Goal: Task Accomplishment & Management: Manage account settings

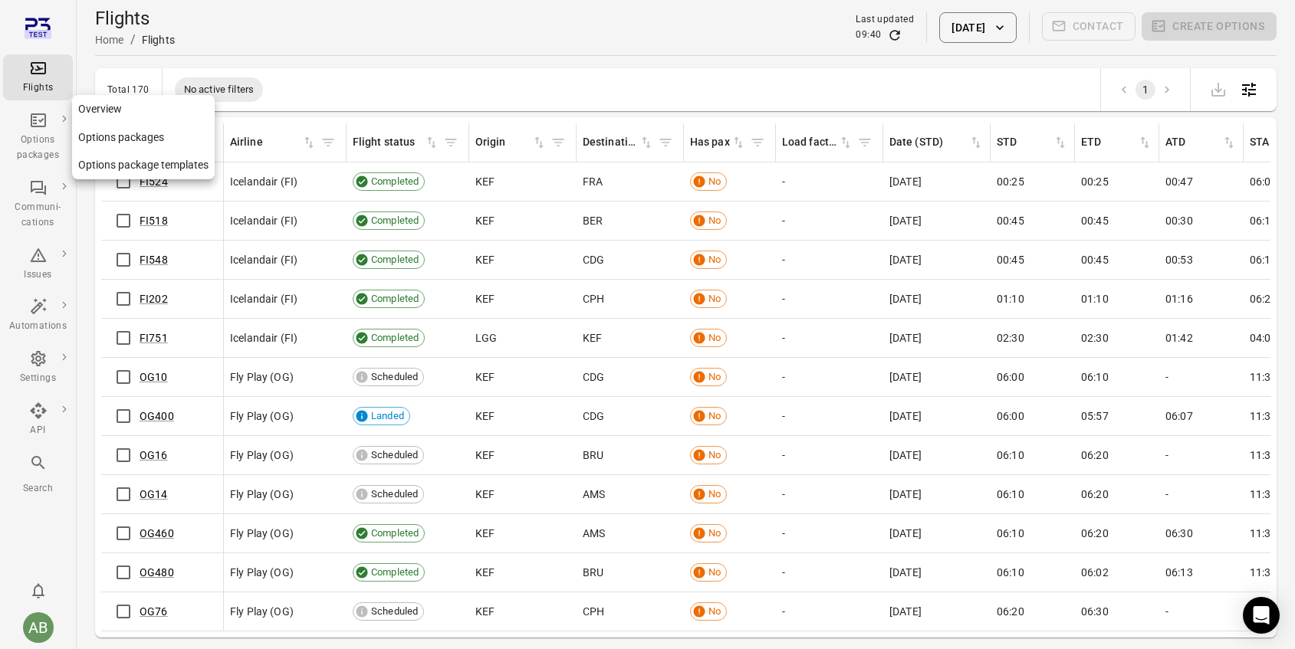
click at [34, 138] on div "Options packages" at bounding box center [37, 148] width 57 height 31
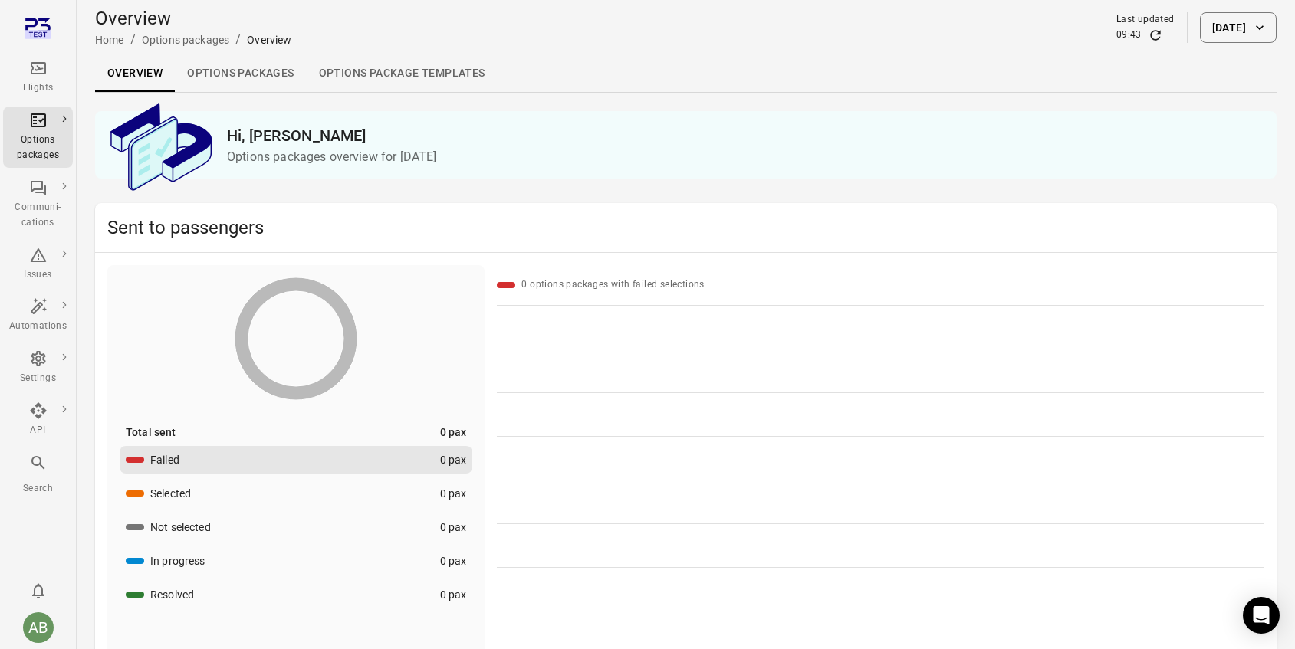
click at [230, 75] on link "Options packages" at bounding box center [240, 73] width 131 height 37
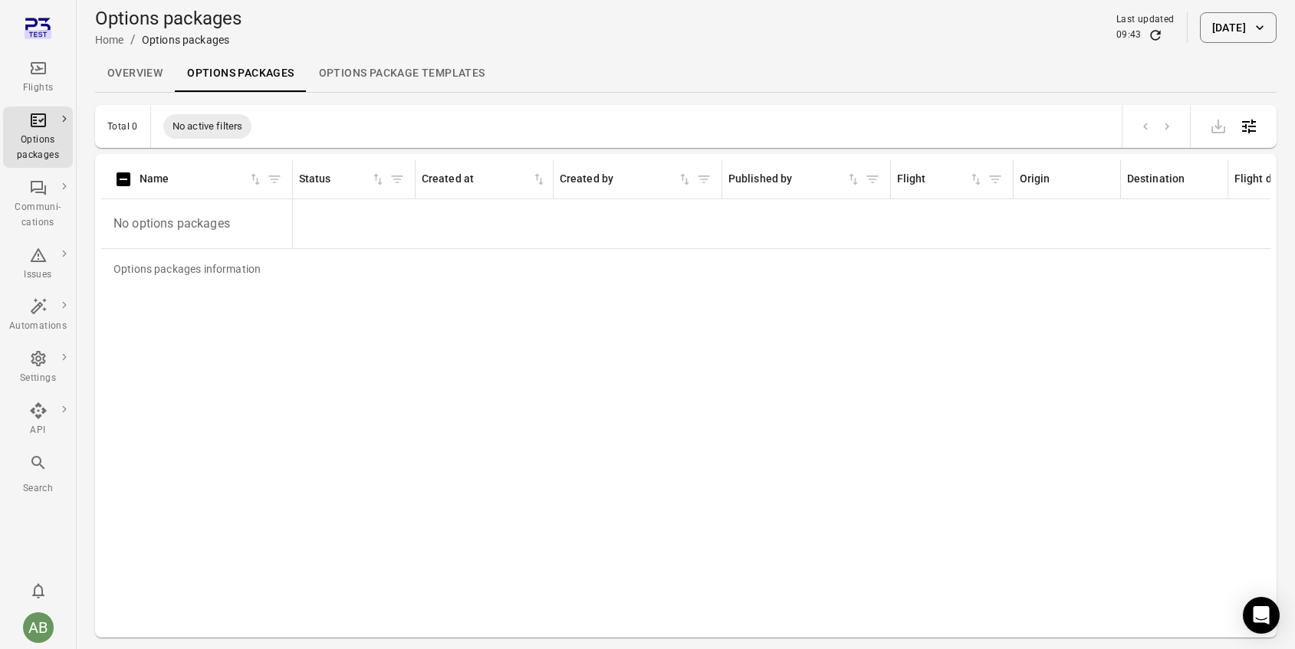
click at [1232, 33] on button "[DATE]" at bounding box center [1237, 27] width 77 height 31
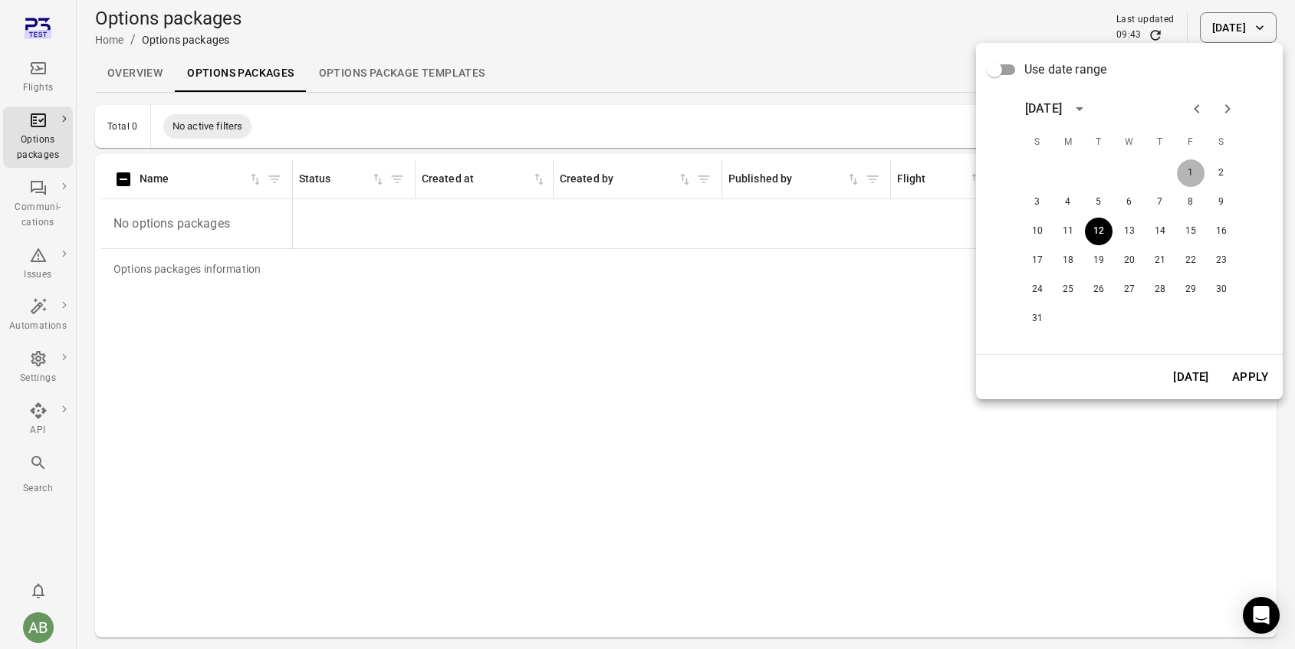
click at [1189, 178] on button "1" at bounding box center [1191, 173] width 28 height 28
click at [1101, 240] on button "12" at bounding box center [1099, 232] width 28 height 28
click at [1191, 170] on button "1" at bounding box center [1191, 173] width 28 height 28
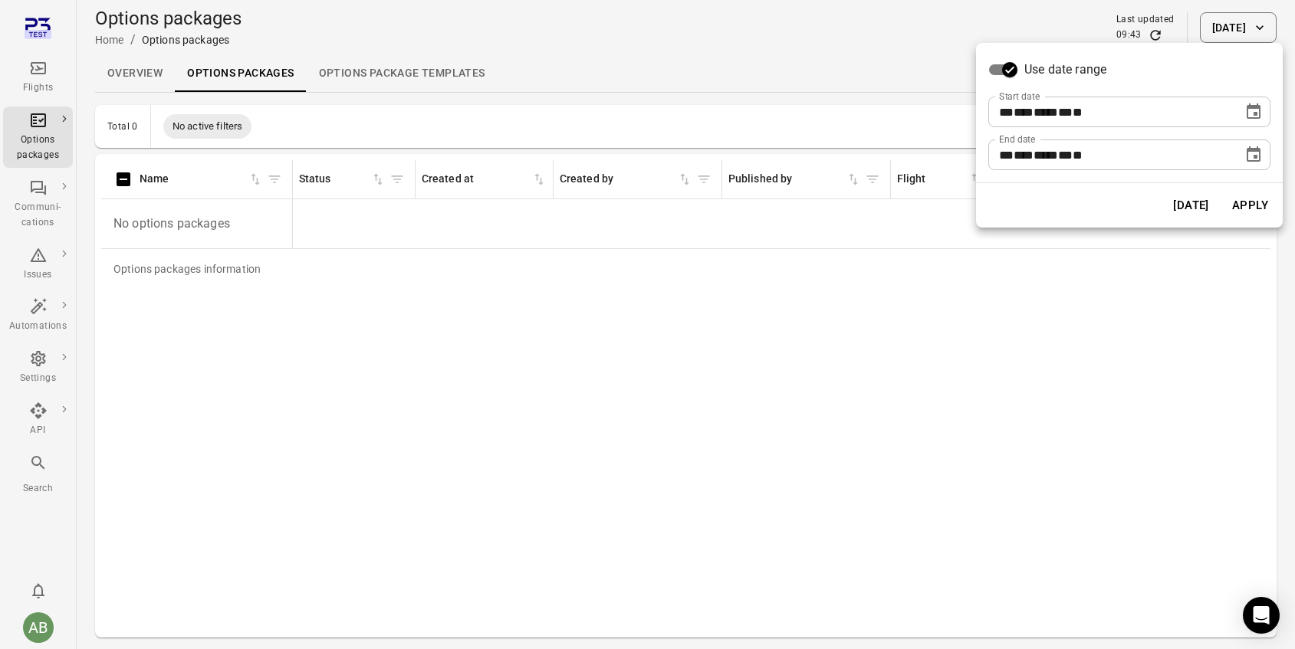
click at [1072, 153] on span "*" at bounding box center [1072, 154] width 0 height 11
click at [1012, 159] on span "**" at bounding box center [1006, 154] width 15 height 11
type input "**********"
click at [1252, 202] on button "Apply" at bounding box center [1249, 205] width 53 height 32
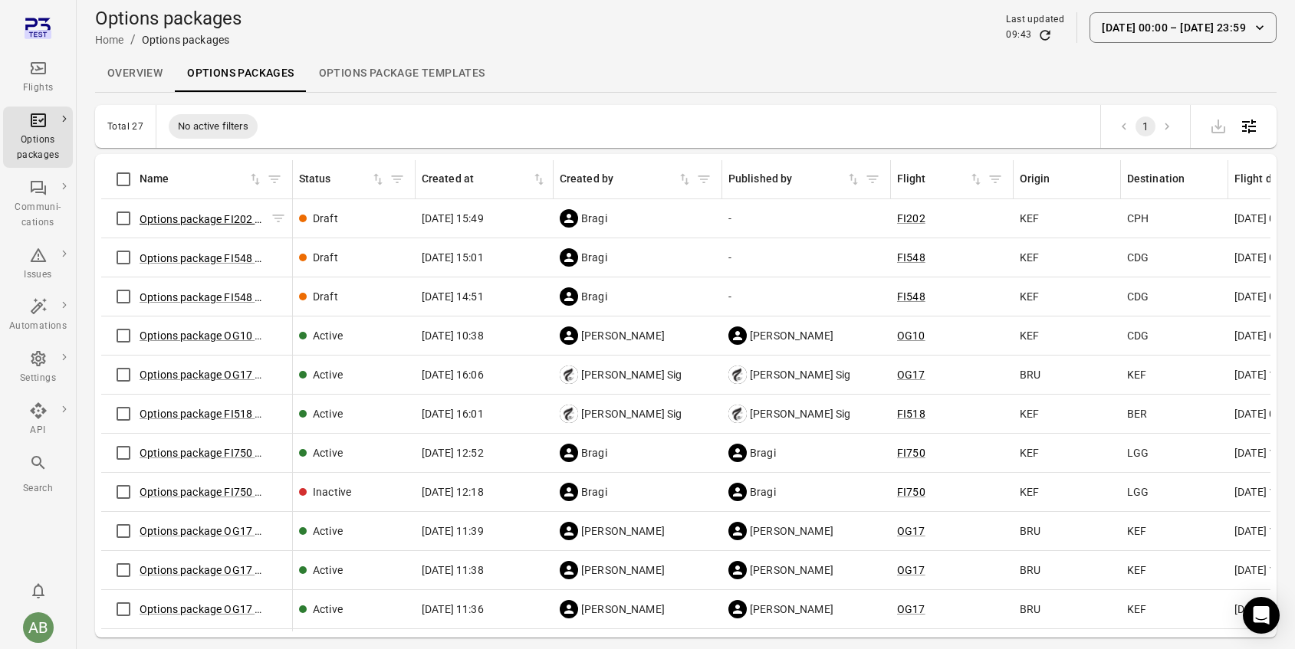
click at [194, 220] on button "Options package FI202 ([DATE])" at bounding box center [201, 219] width 125 height 15
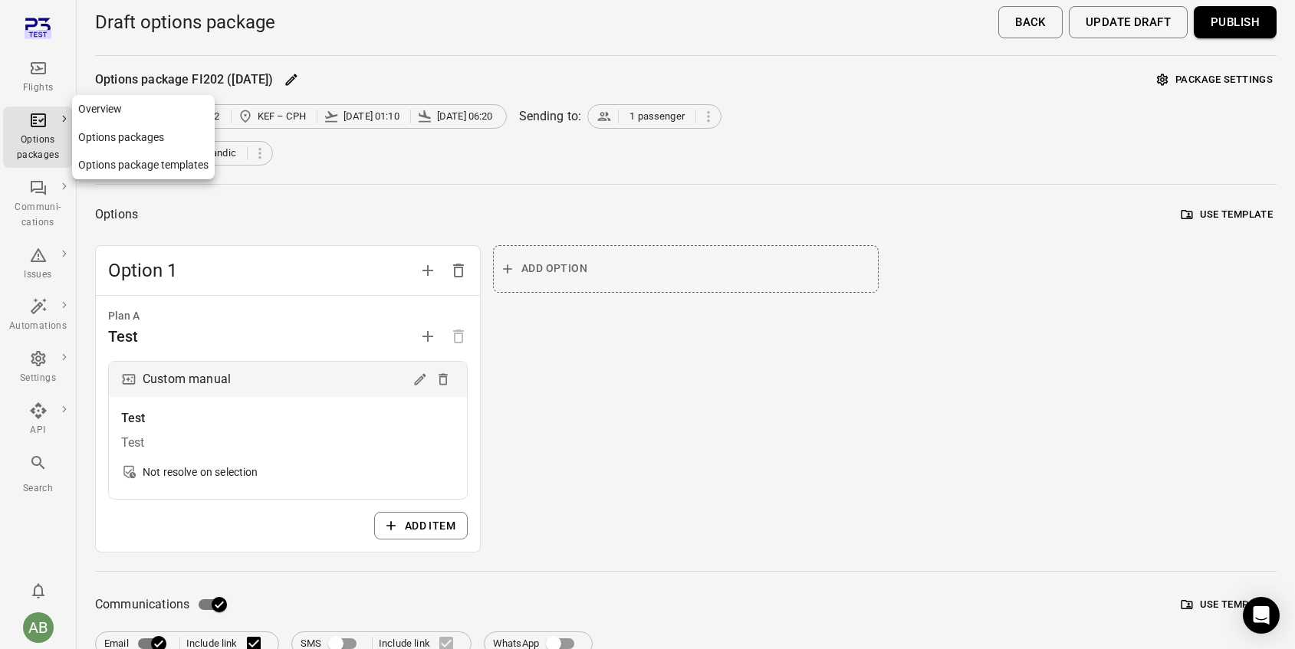
click at [97, 108] on link "Overview" at bounding box center [143, 109] width 143 height 28
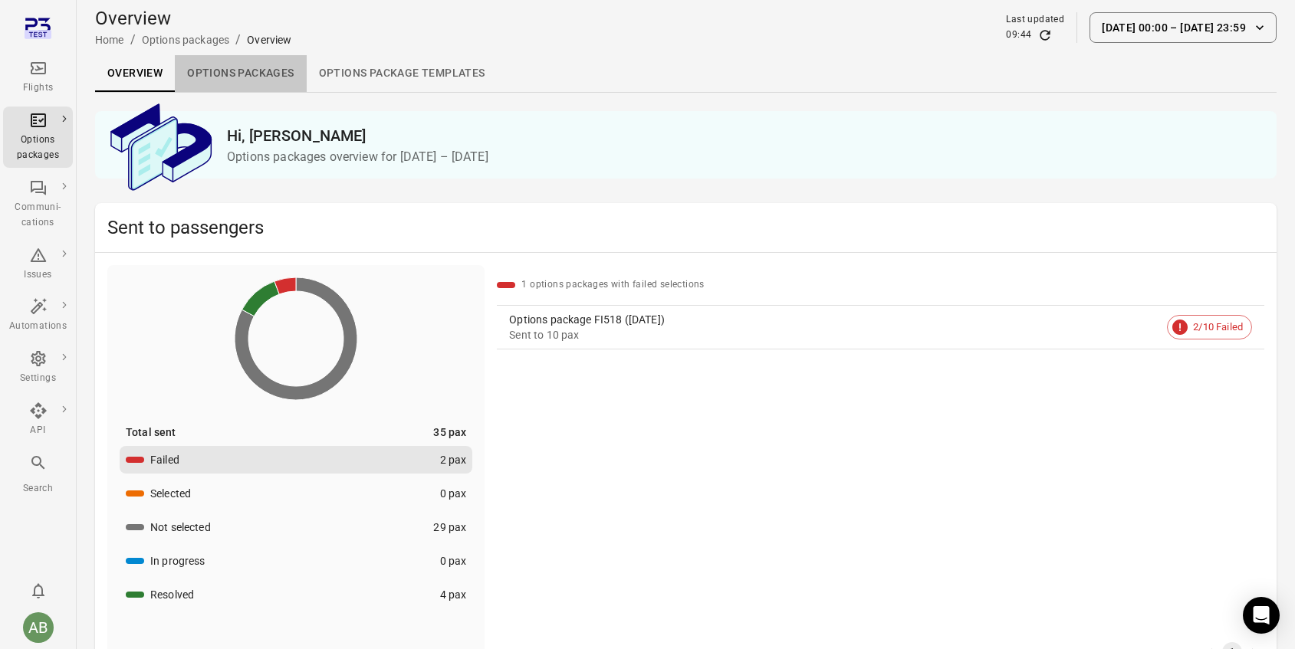
click at [226, 74] on link "Options packages" at bounding box center [240, 73] width 131 height 37
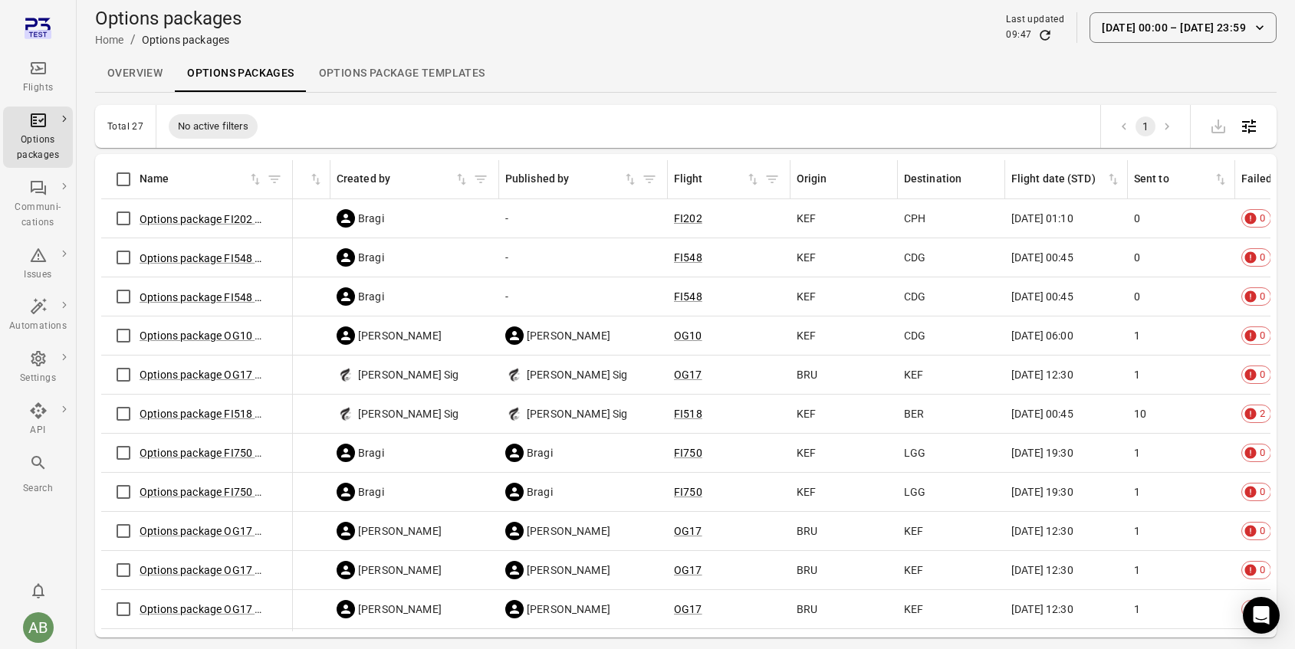
scroll to position [0, 229]
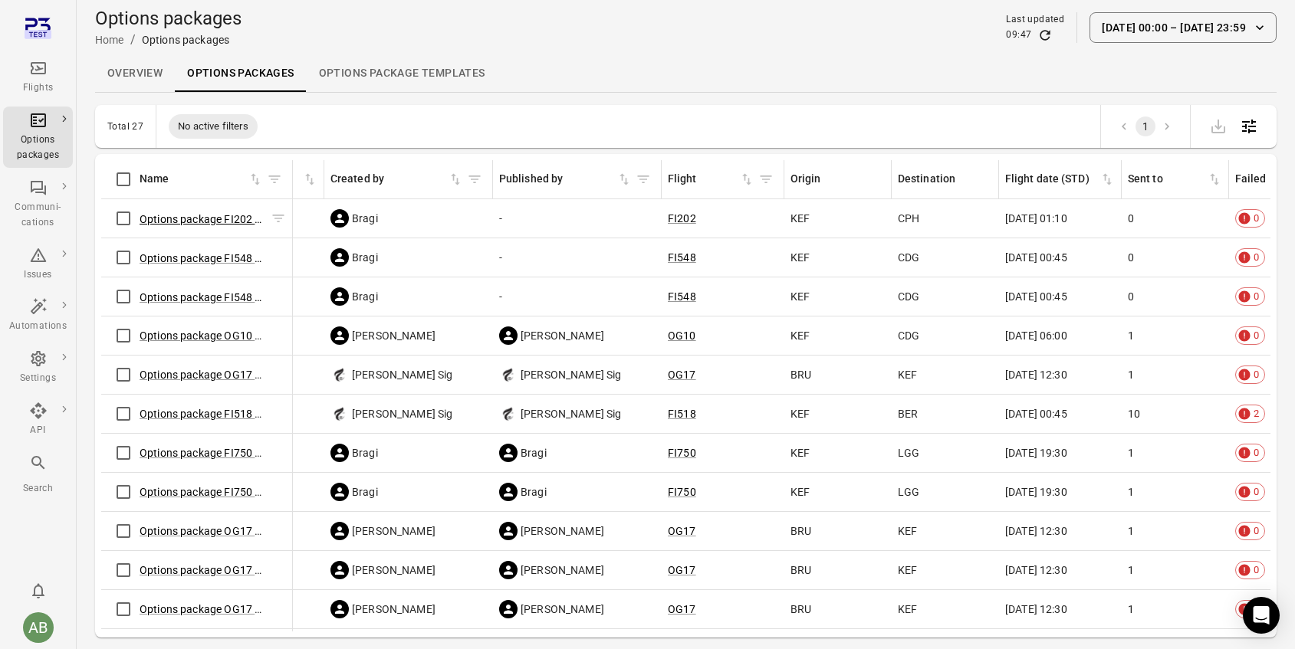
click at [189, 215] on button "Options package FI202 ([DATE])" at bounding box center [201, 219] width 125 height 15
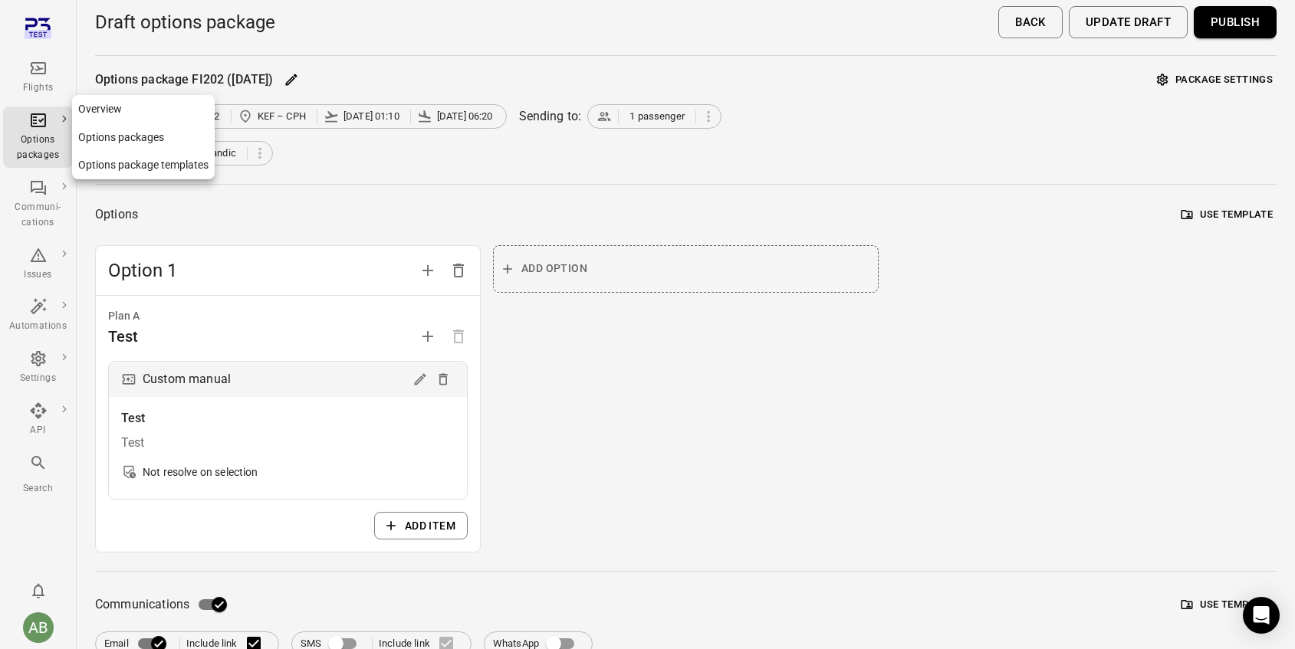
click at [44, 133] on div "Options packages" at bounding box center [37, 148] width 57 height 31
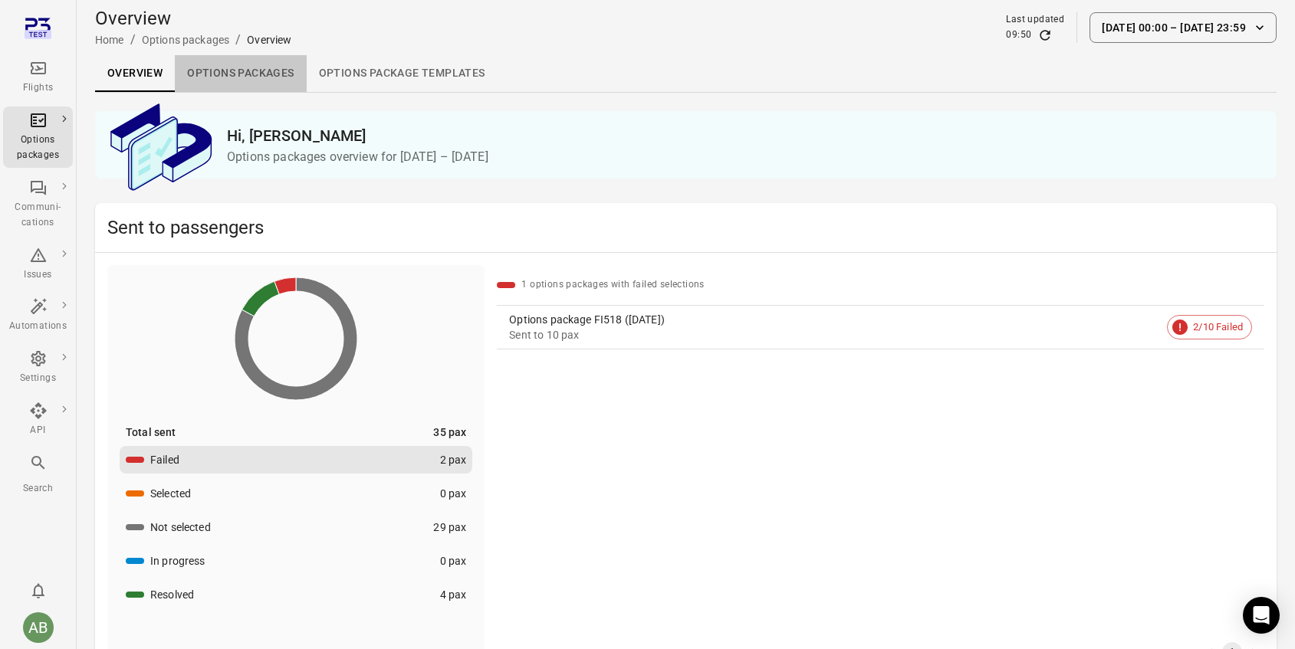
click at [240, 75] on link "Options packages" at bounding box center [240, 73] width 131 height 37
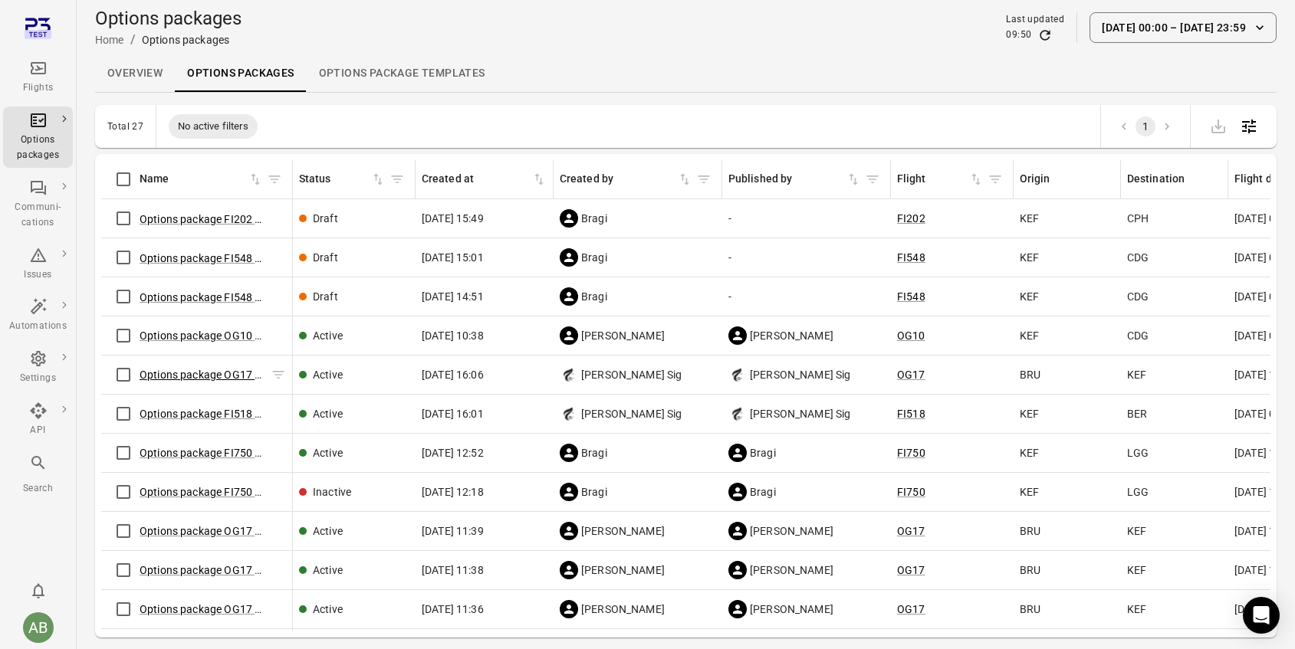
click at [201, 374] on link "Options package OG17 ([DATE])" at bounding box center [216, 375] width 155 height 12
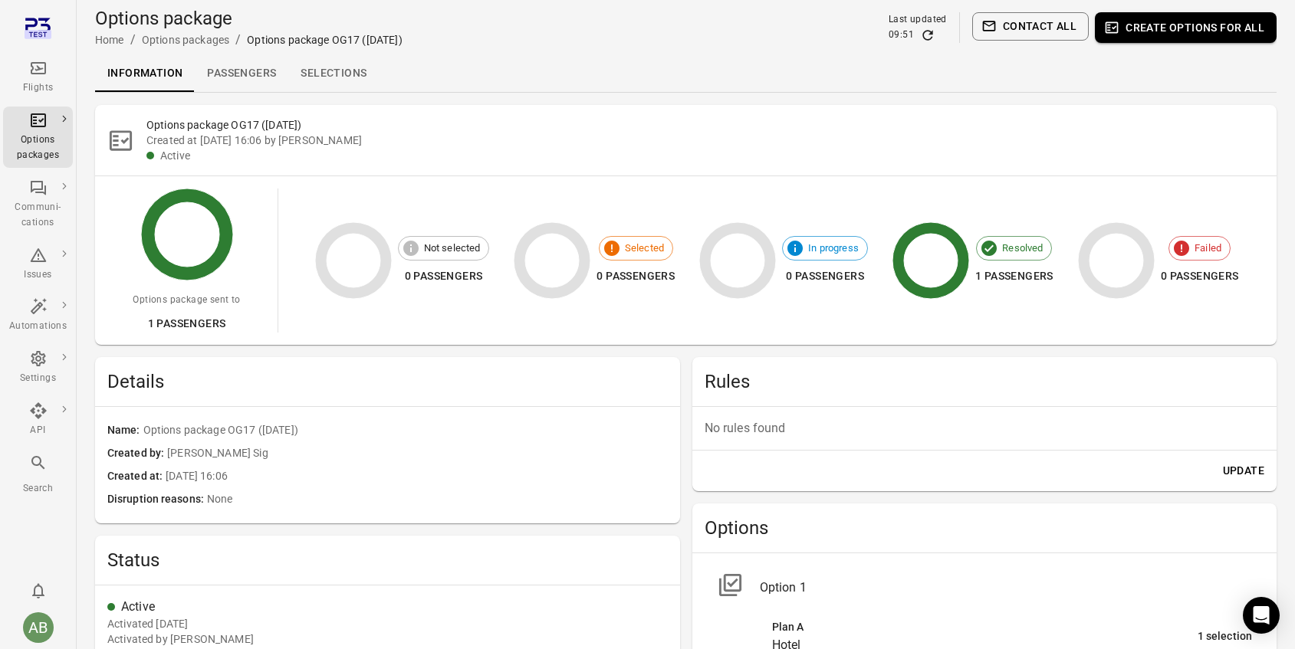
click at [333, 67] on link "Selections" at bounding box center [333, 73] width 90 height 37
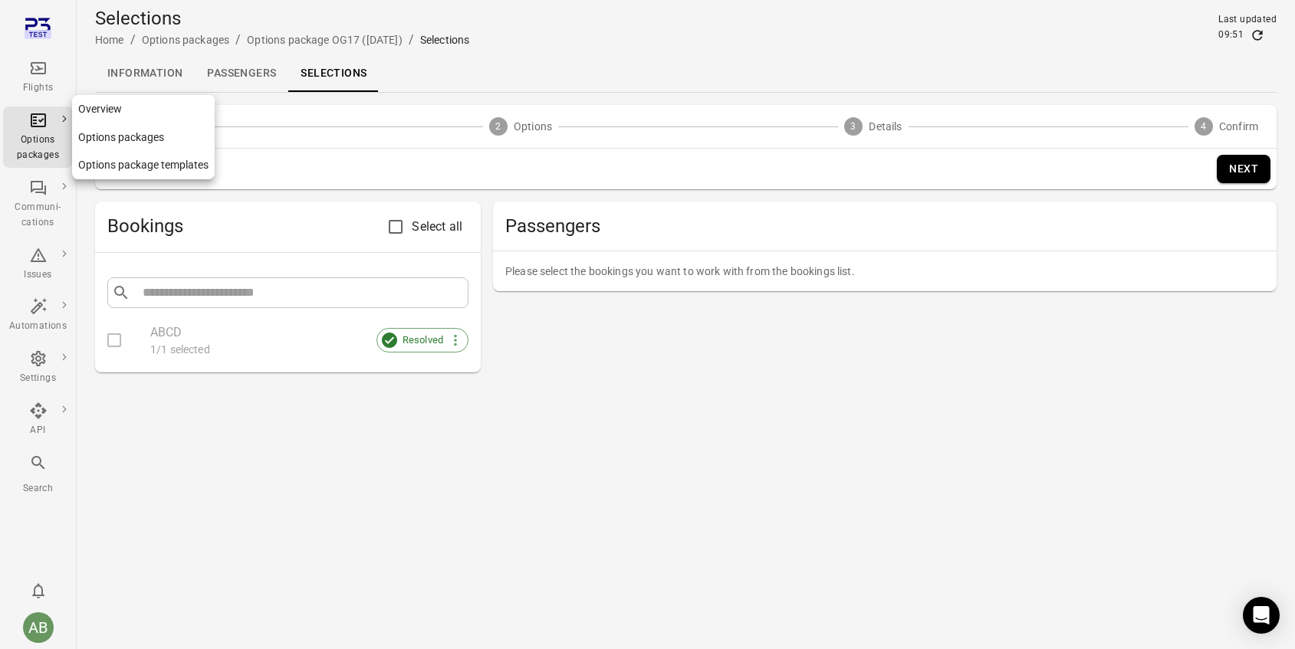
click at [48, 136] on div "Options packages" at bounding box center [37, 148] width 57 height 31
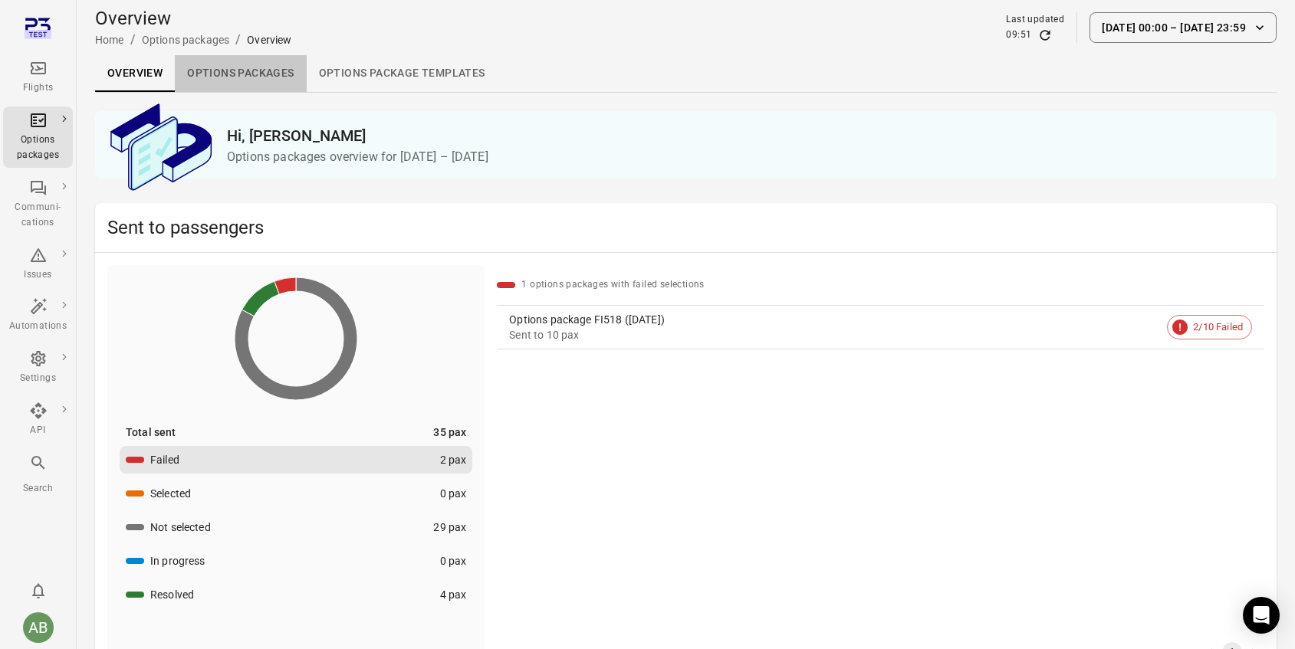
click at [235, 70] on link "Options packages" at bounding box center [240, 73] width 131 height 37
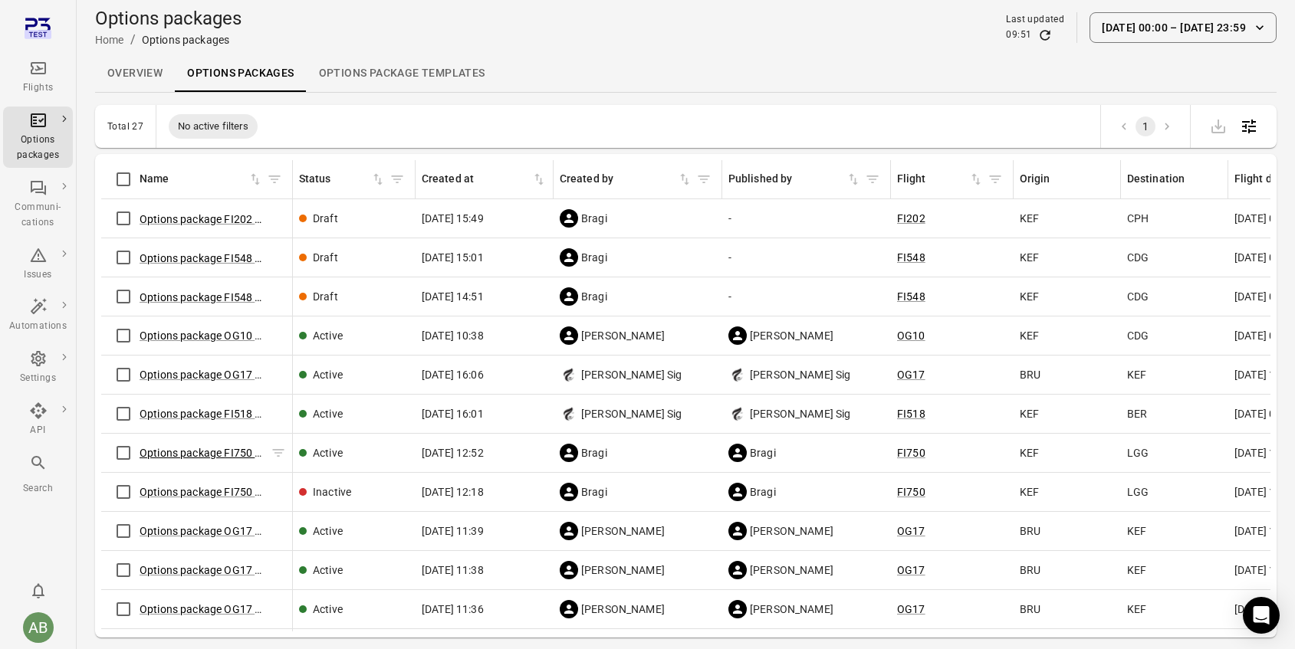
click at [231, 455] on link "Options package FI750 ([DATE])" at bounding box center [217, 453] width 156 height 12
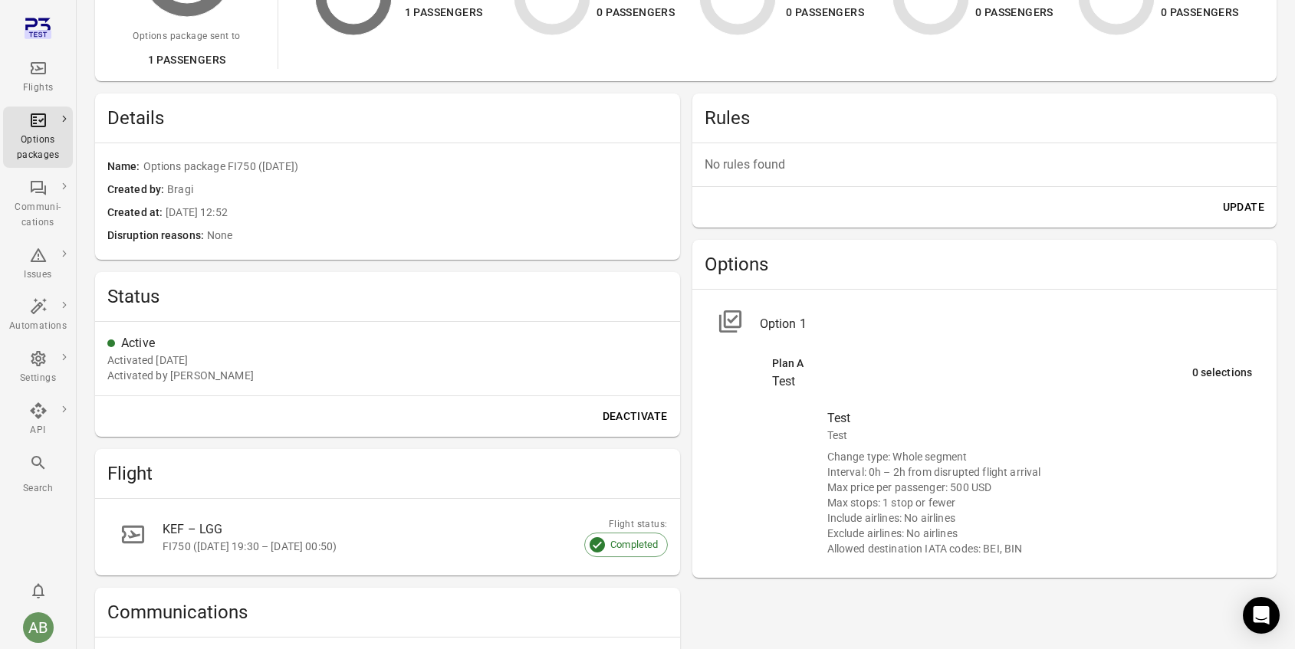
scroll to position [264, 0]
click at [35, 124] on icon "Main navigation" at bounding box center [38, 120] width 18 height 18
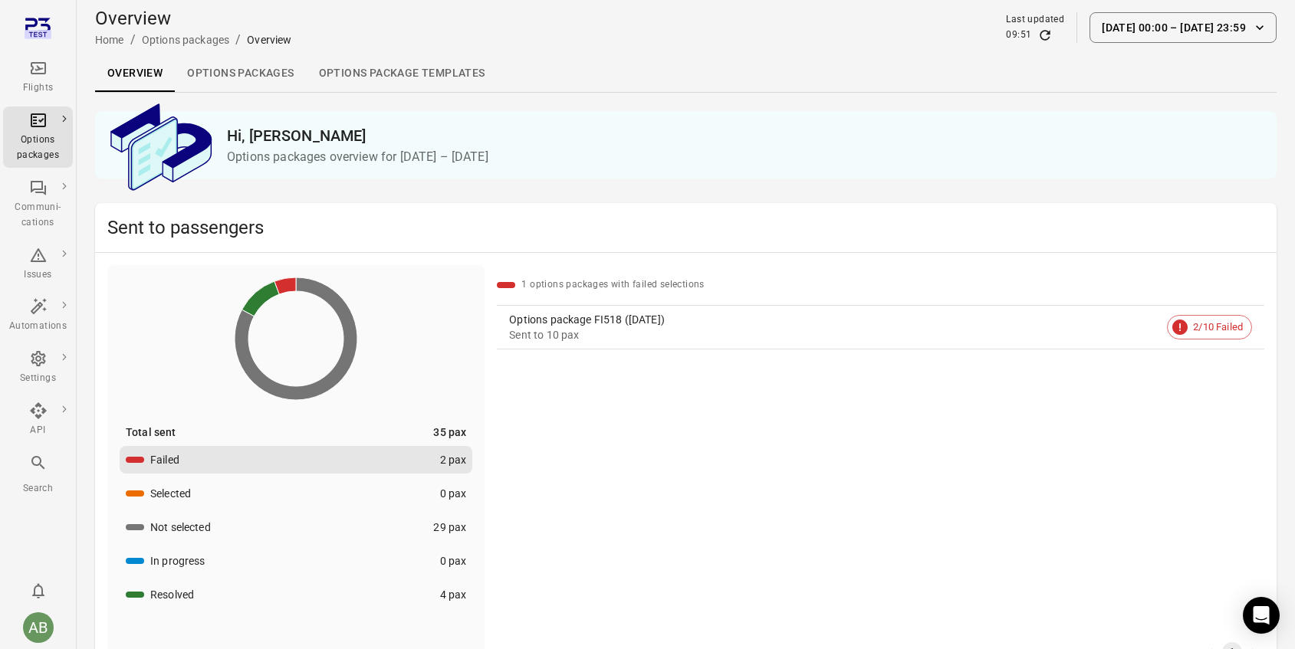
click at [225, 73] on link "Options packages" at bounding box center [240, 73] width 131 height 37
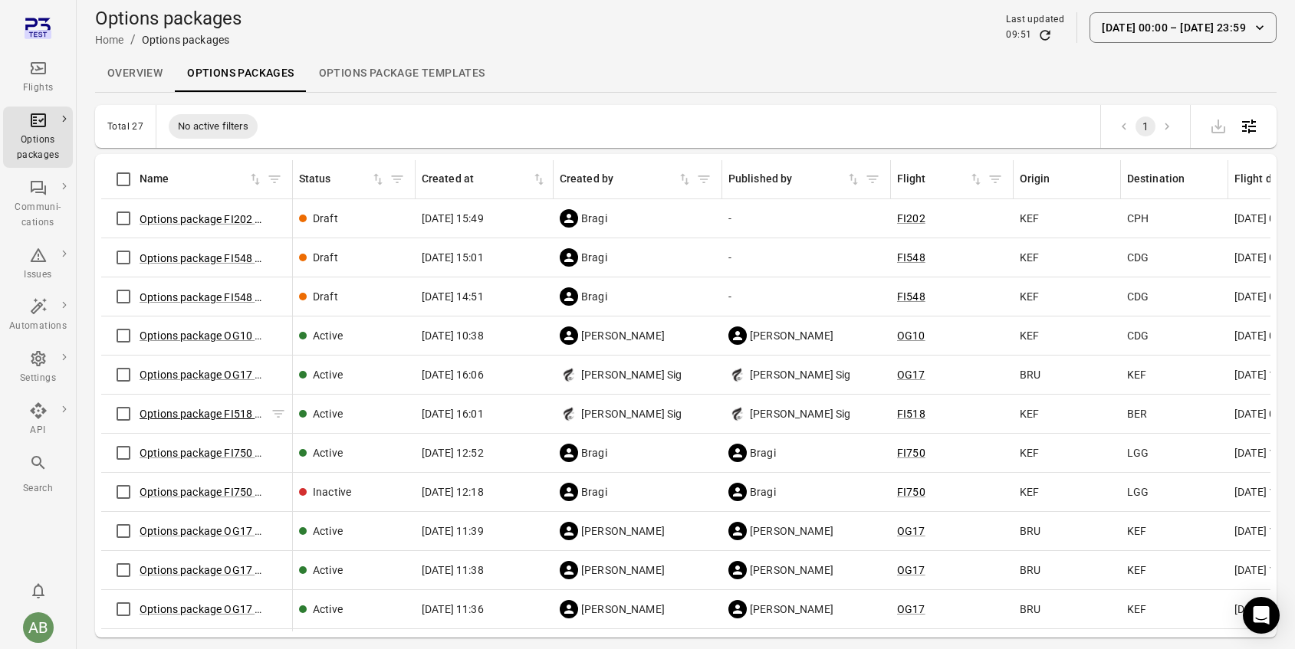
click at [194, 415] on link "Options package FI518 ([DATE])" at bounding box center [217, 414] width 156 height 12
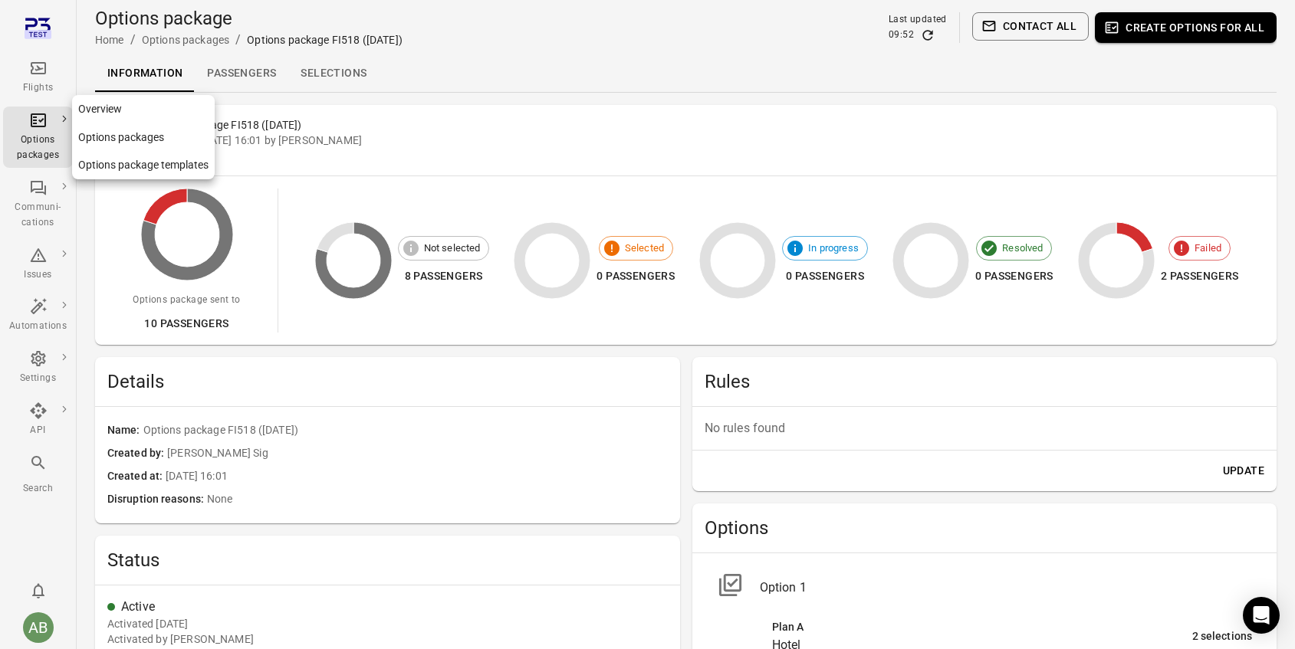
click at [129, 136] on link "Options packages" at bounding box center [143, 137] width 143 height 28
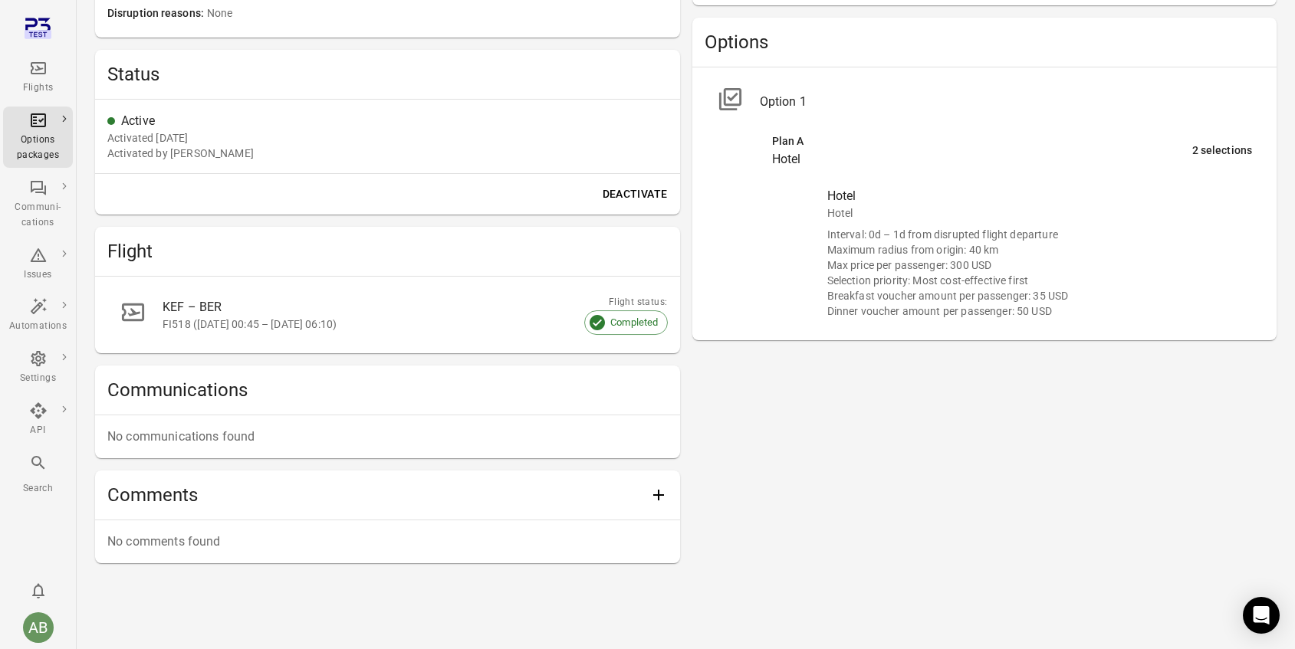
scroll to position [519, 0]
click at [40, 213] on div "Communi-cations" at bounding box center [37, 215] width 57 height 31
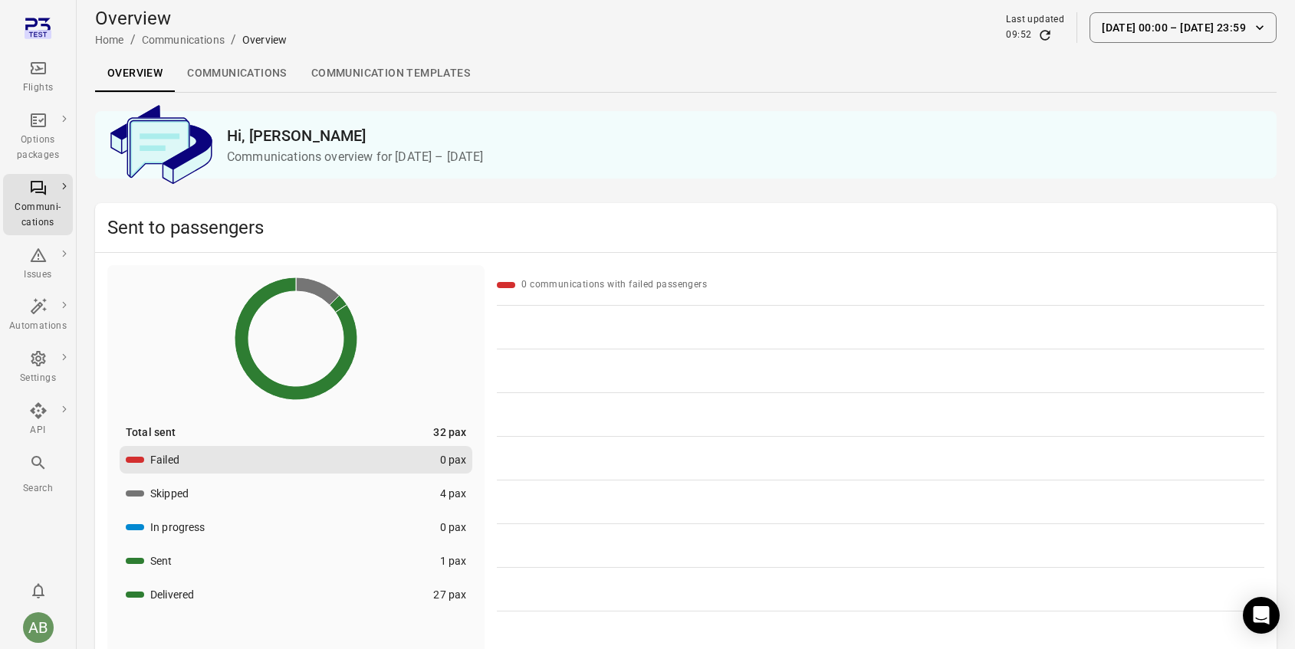
click at [218, 74] on link "Communications" at bounding box center [237, 73] width 124 height 37
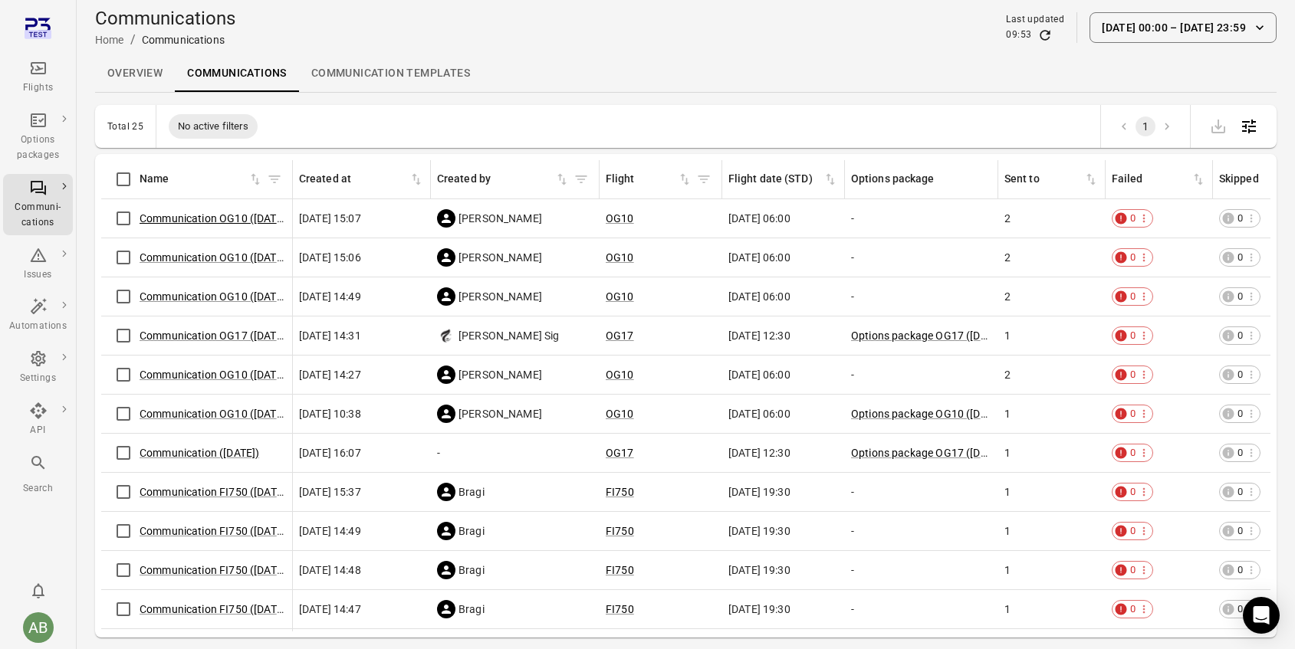
click at [205, 218] on link "Communication OG10 ([DATE])" at bounding box center [214, 218] width 150 height 12
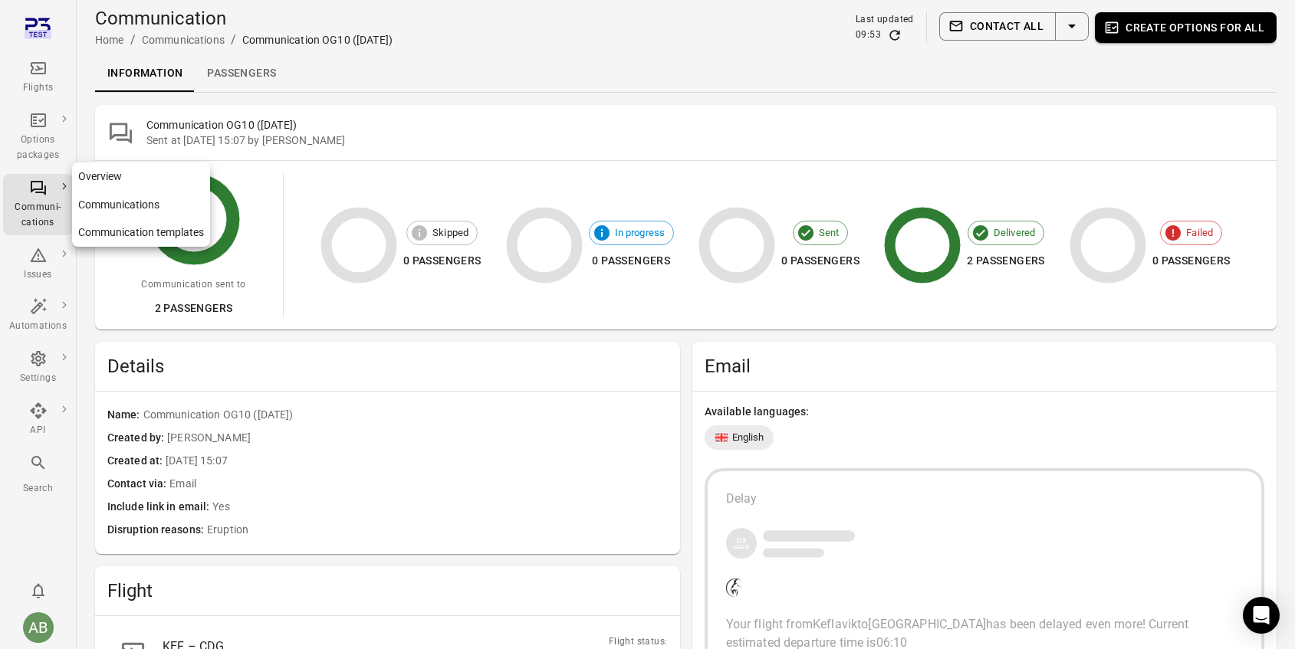
click at [107, 176] on link "Overview" at bounding box center [141, 176] width 138 height 28
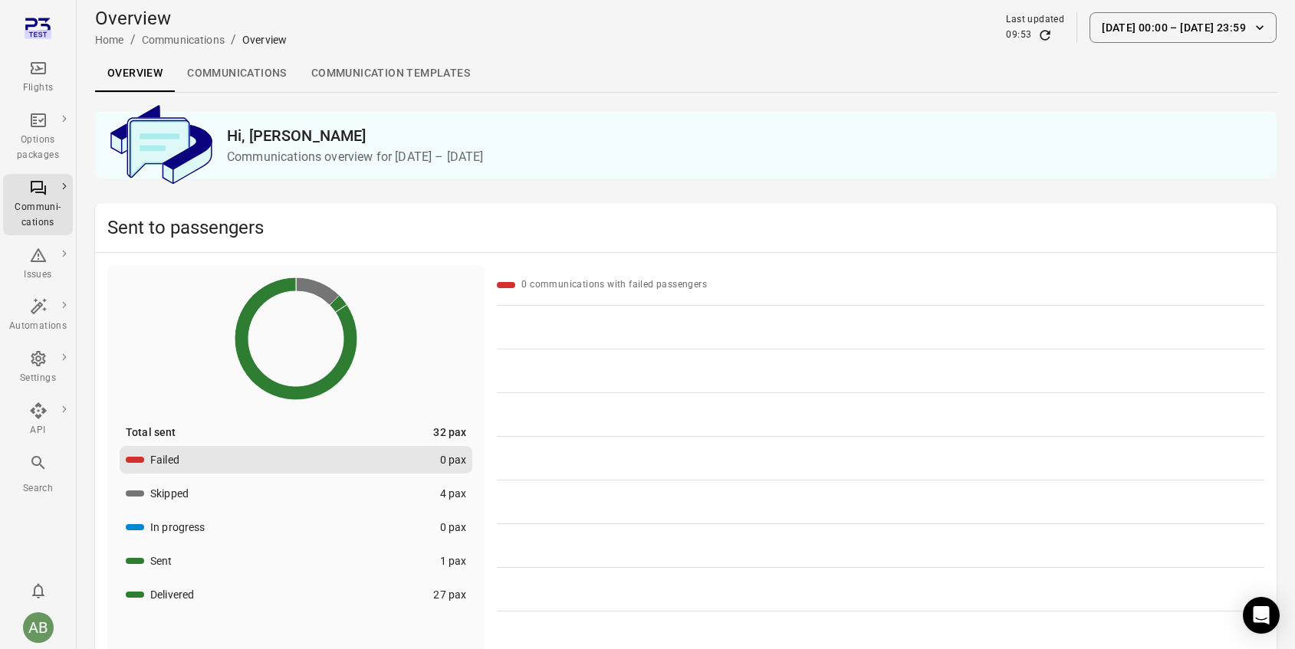
click at [234, 73] on link "Communications" at bounding box center [237, 73] width 124 height 37
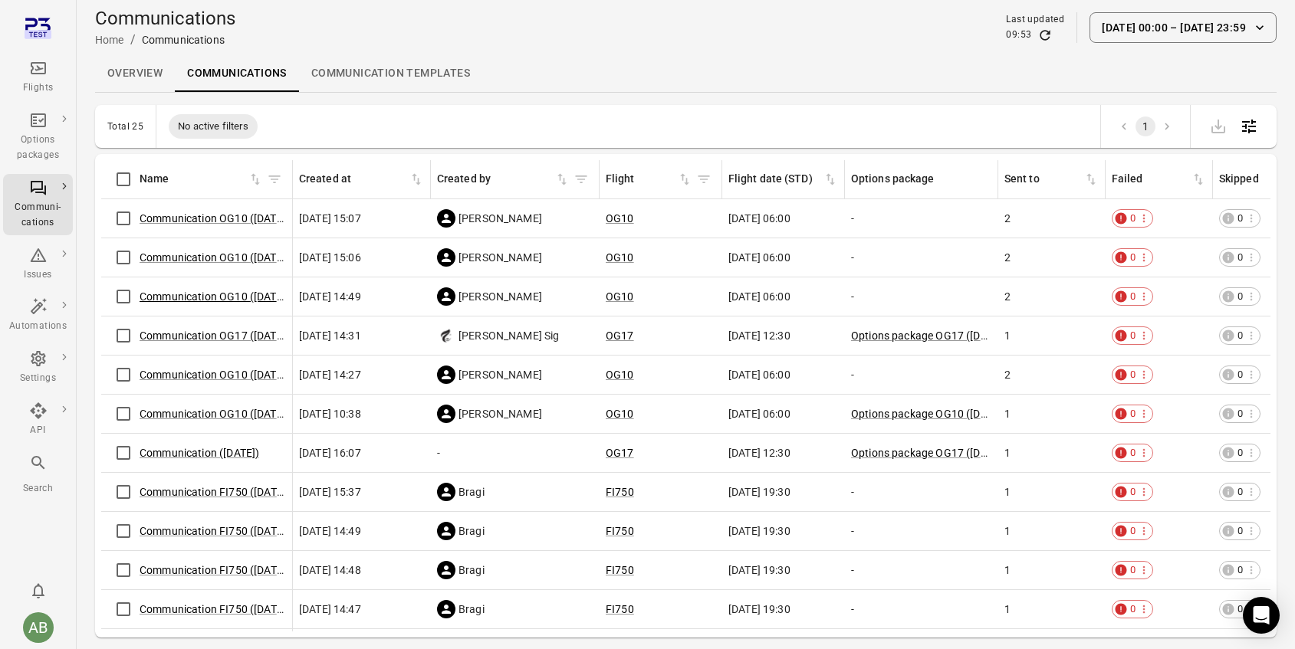
click at [195, 296] on link "Communication OG10 ([DATE])" at bounding box center [214, 296] width 150 height 12
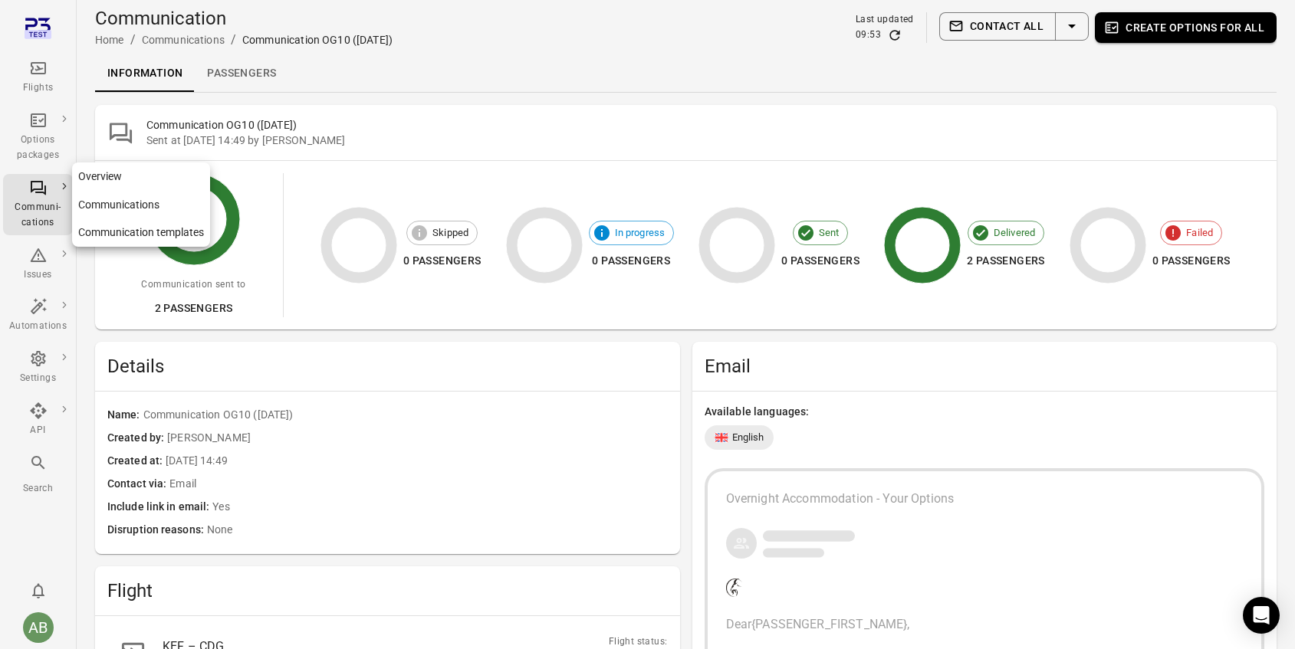
click at [31, 196] on icon "Main navigation" at bounding box center [38, 188] width 18 height 18
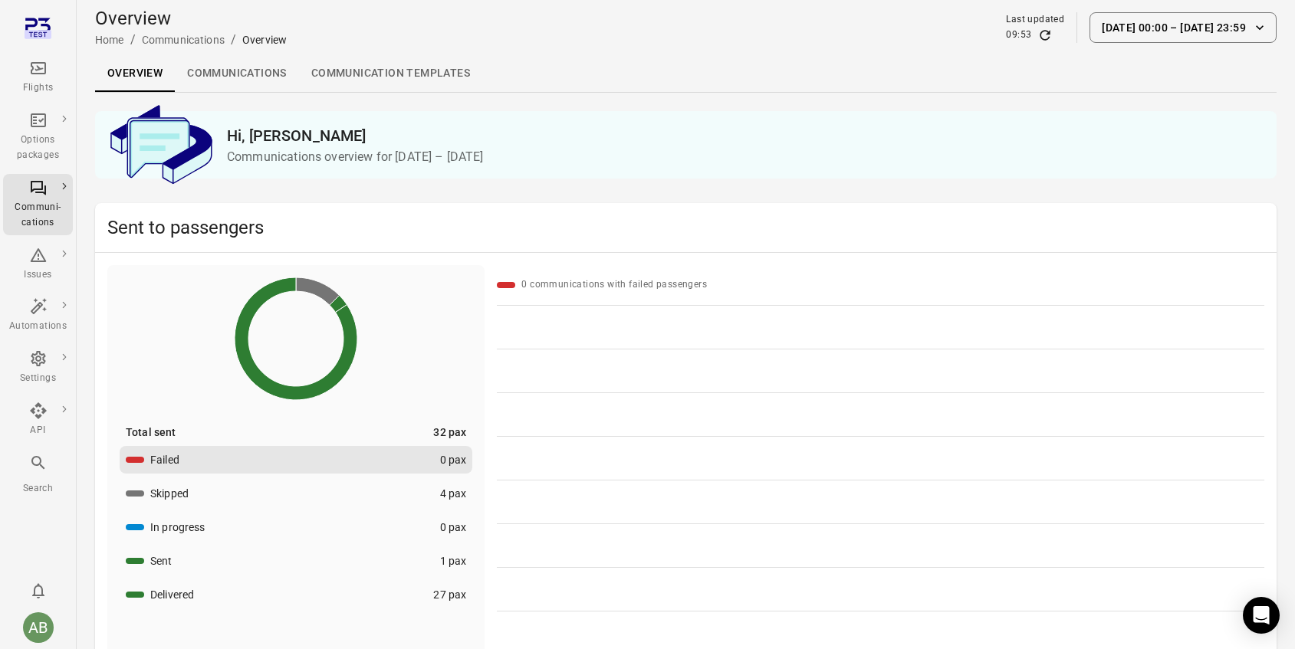
click at [243, 73] on link "Communications" at bounding box center [237, 73] width 124 height 37
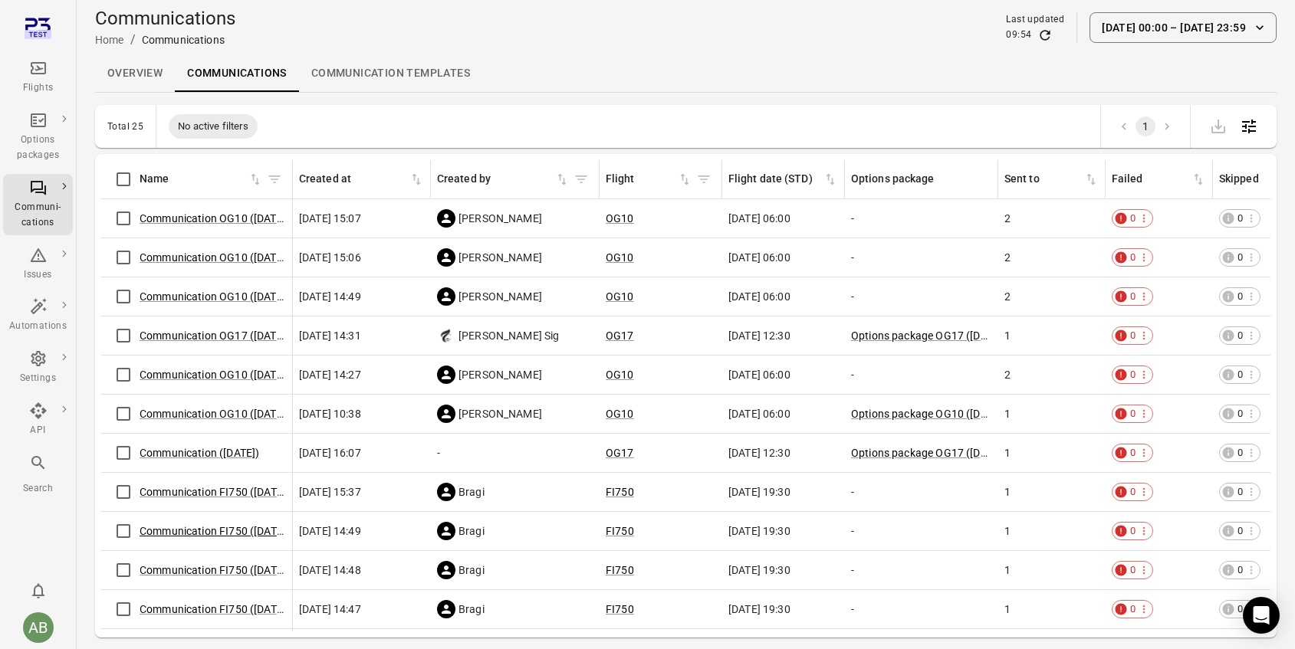
click at [217, 533] on link "Communication FI750 ([DATE])" at bounding box center [214, 531] width 150 height 12
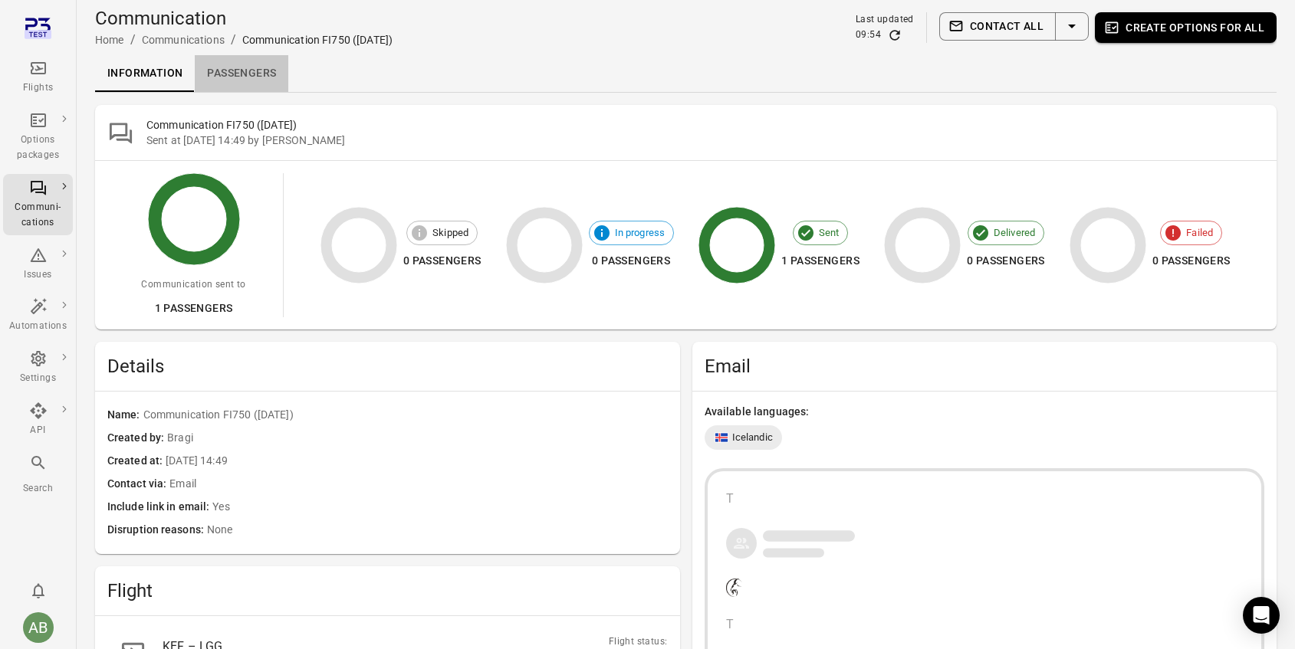
click at [245, 69] on link "Passengers" at bounding box center [242, 73] width 94 height 37
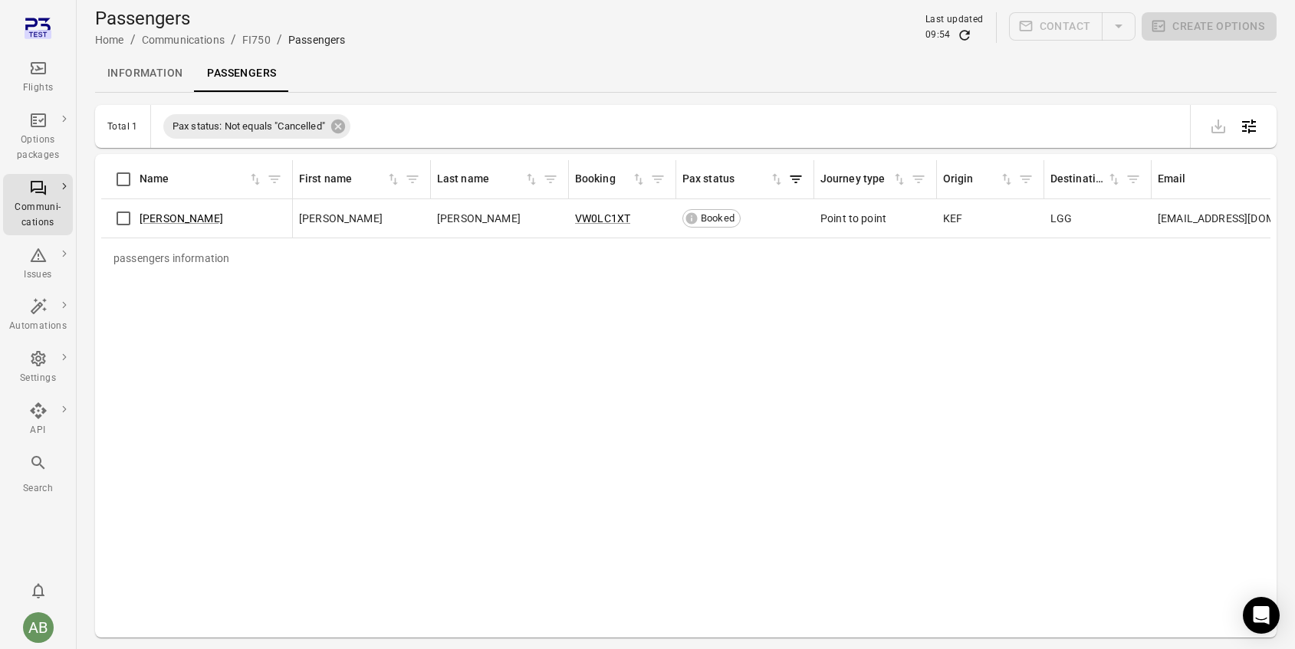
click at [134, 76] on link "Information" at bounding box center [145, 73] width 100 height 37
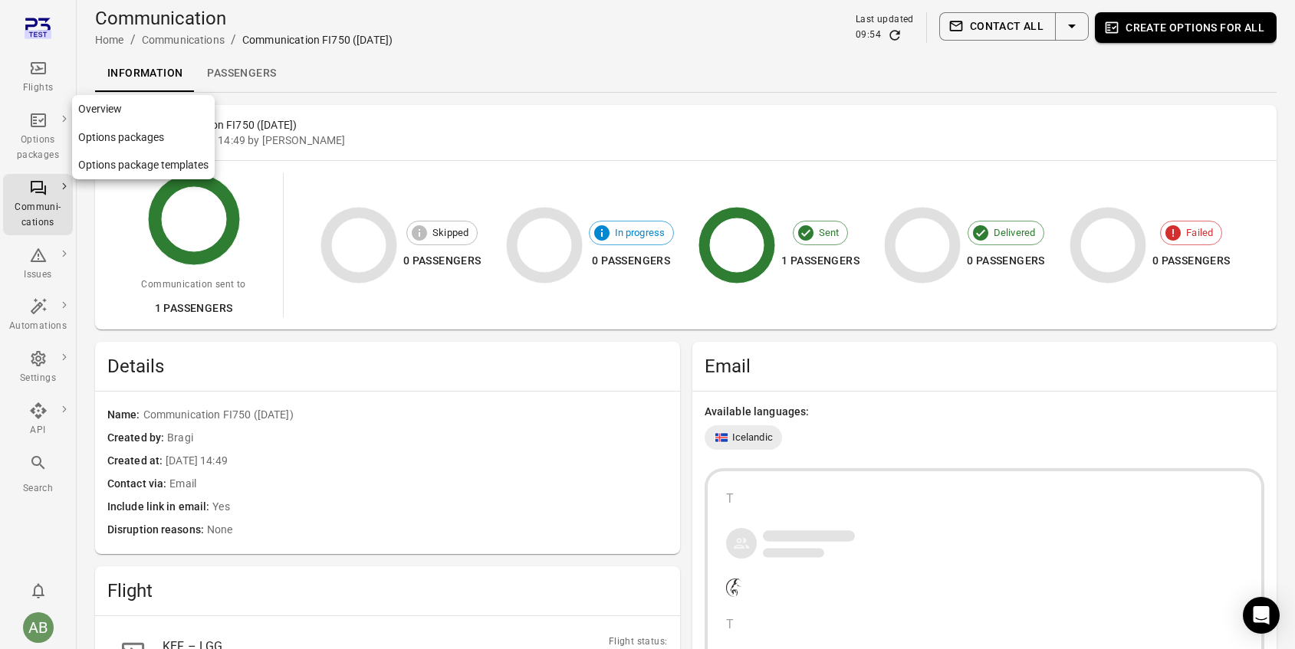
click at [34, 125] on icon "Main navigation" at bounding box center [38, 120] width 18 height 18
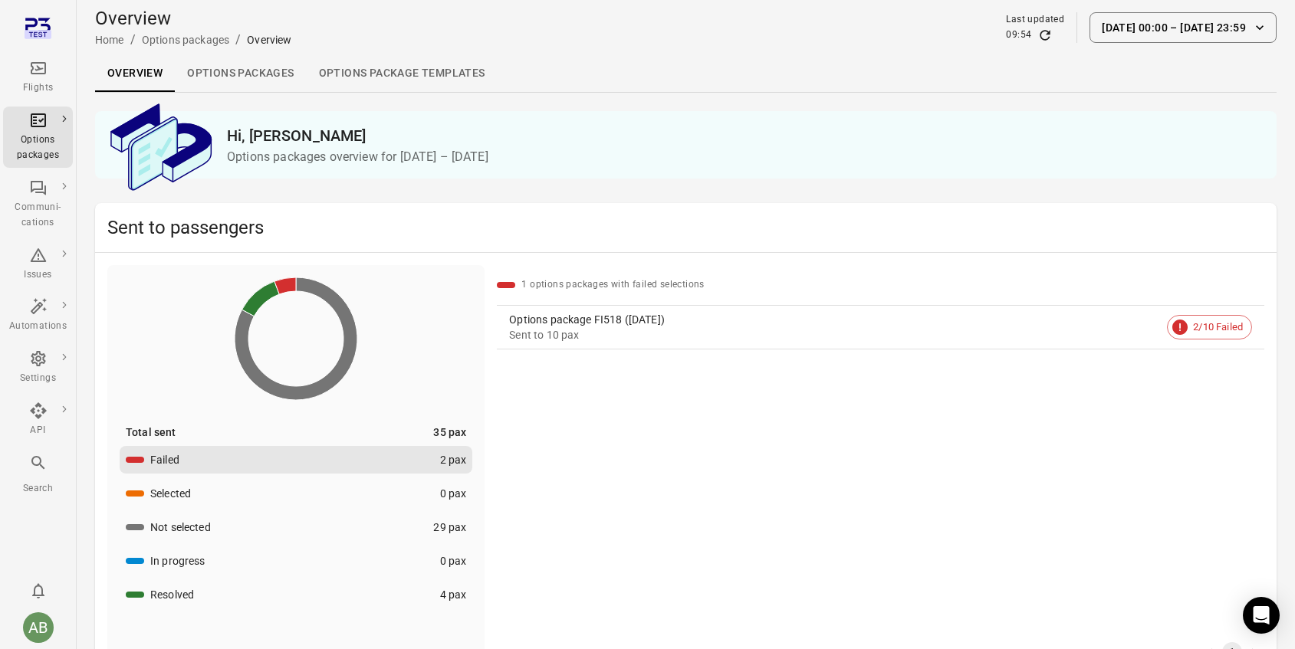
scroll to position [87, 0]
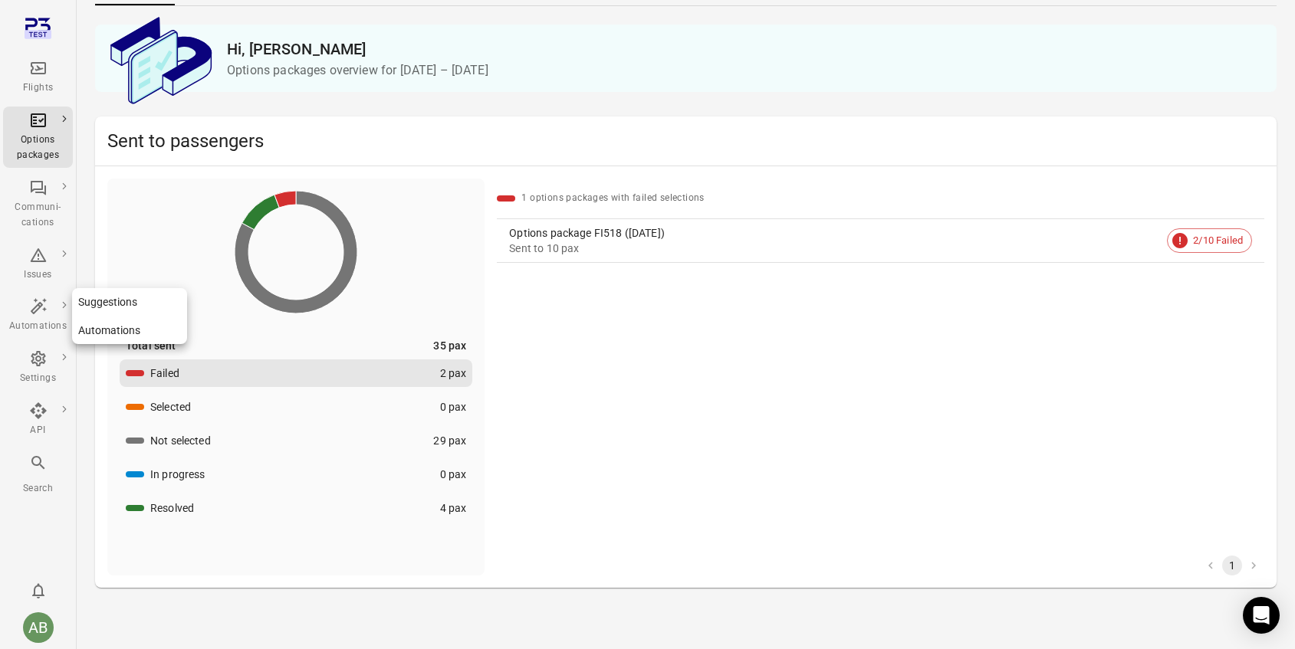
click at [34, 308] on icon "Main navigation" at bounding box center [38, 306] width 16 height 16
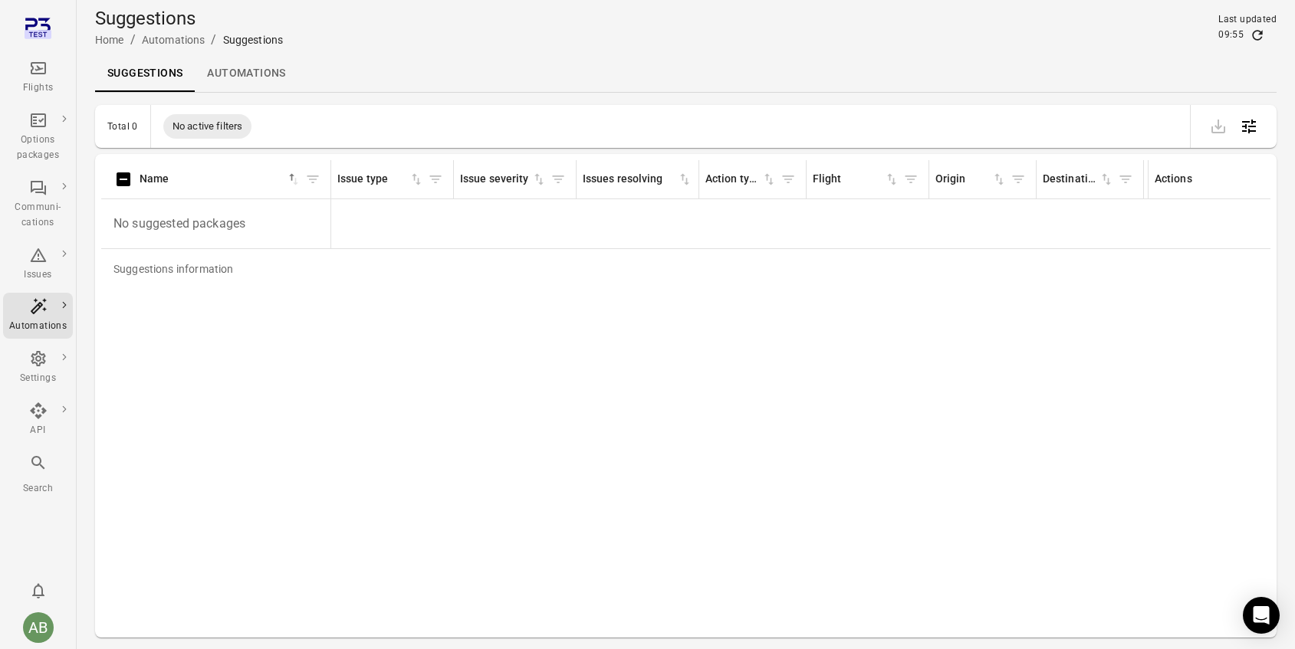
click at [234, 67] on link "Automations" at bounding box center [246, 73] width 103 height 37
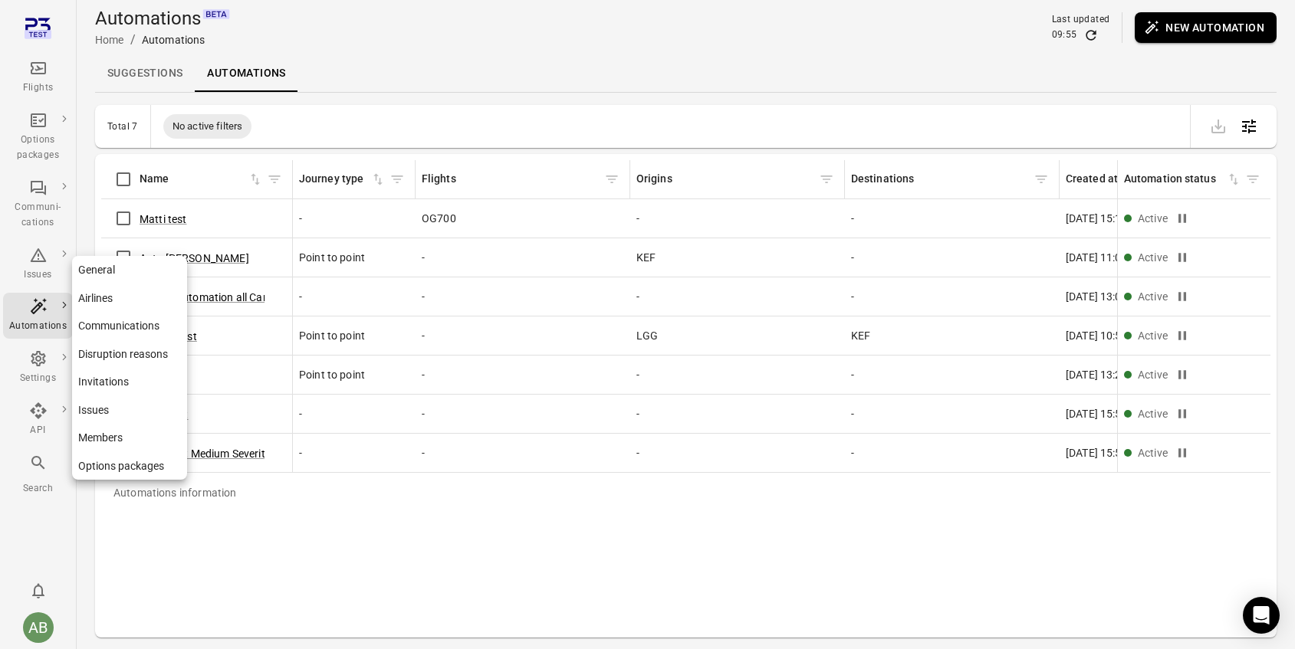
click at [36, 364] on icon "Main navigation" at bounding box center [38, 358] width 15 height 15
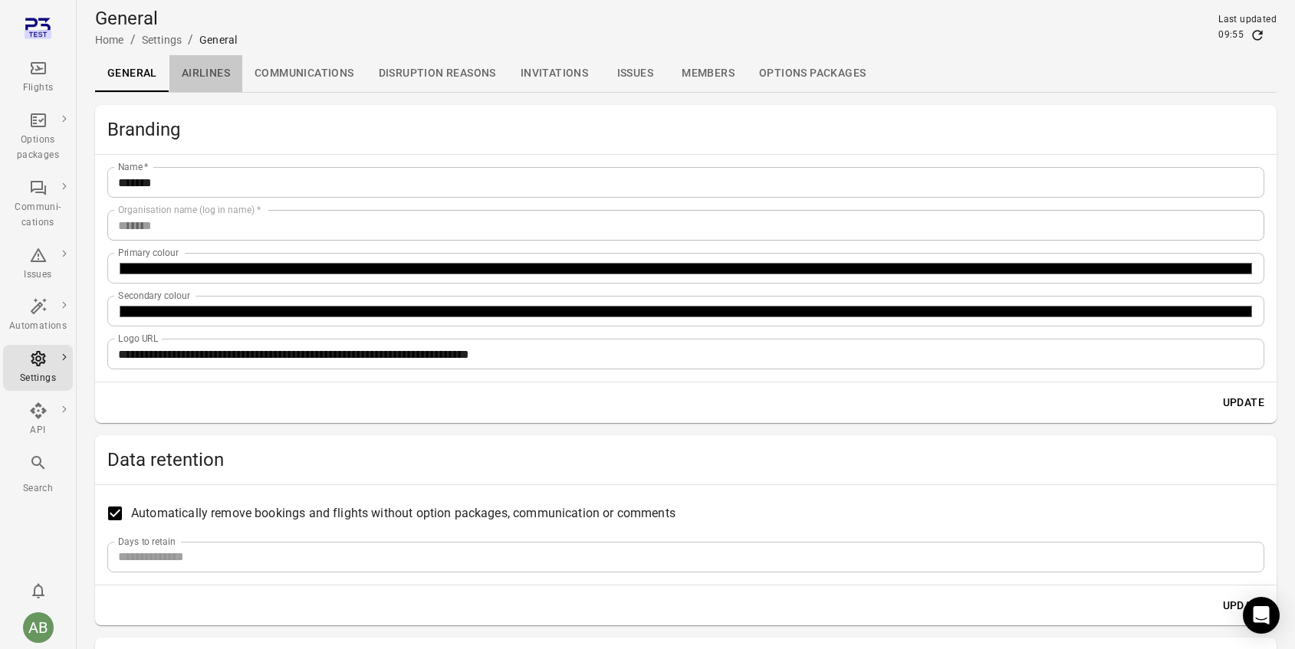
click at [202, 72] on link "Airlines" at bounding box center [205, 73] width 73 height 37
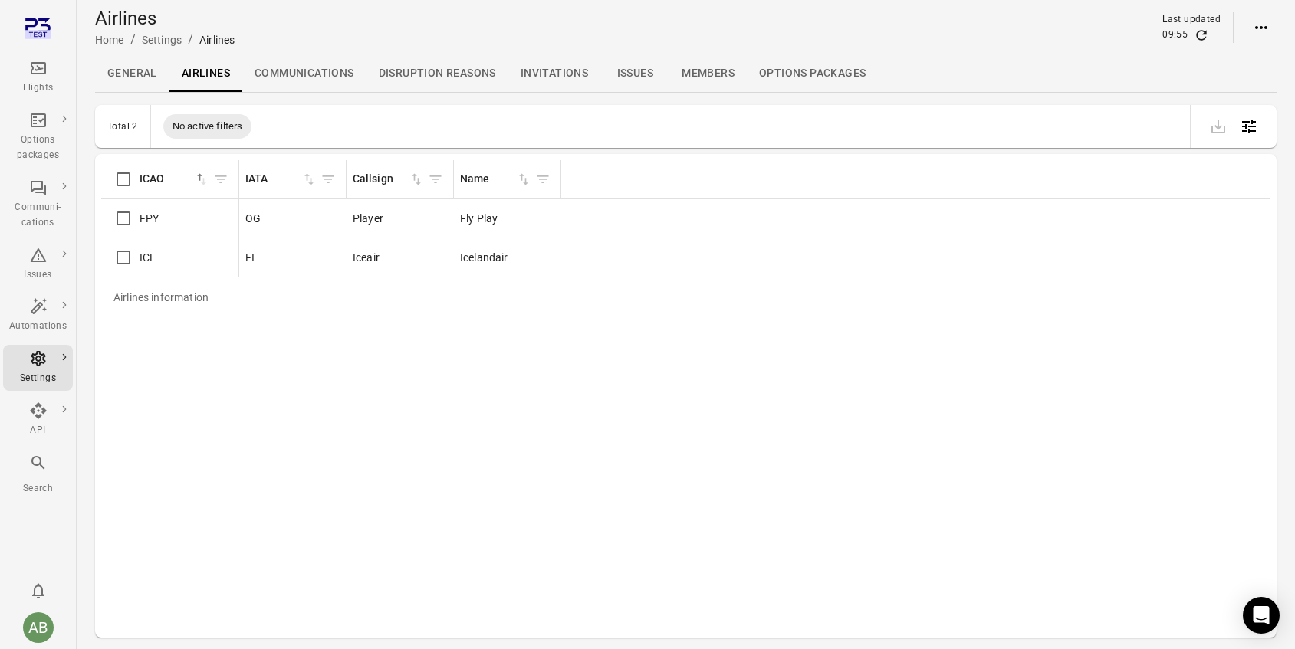
click at [304, 70] on link "Communications" at bounding box center [304, 73] width 124 height 37
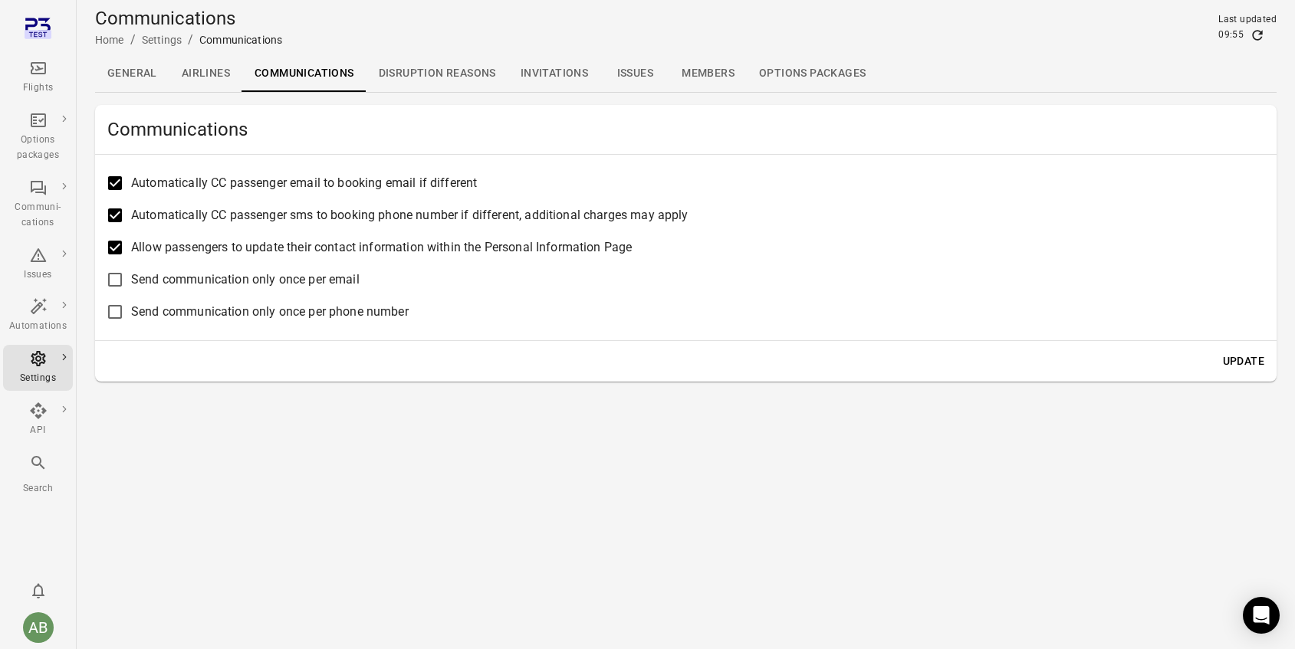
click at [434, 77] on link "Disruption reasons" at bounding box center [437, 73] width 142 height 37
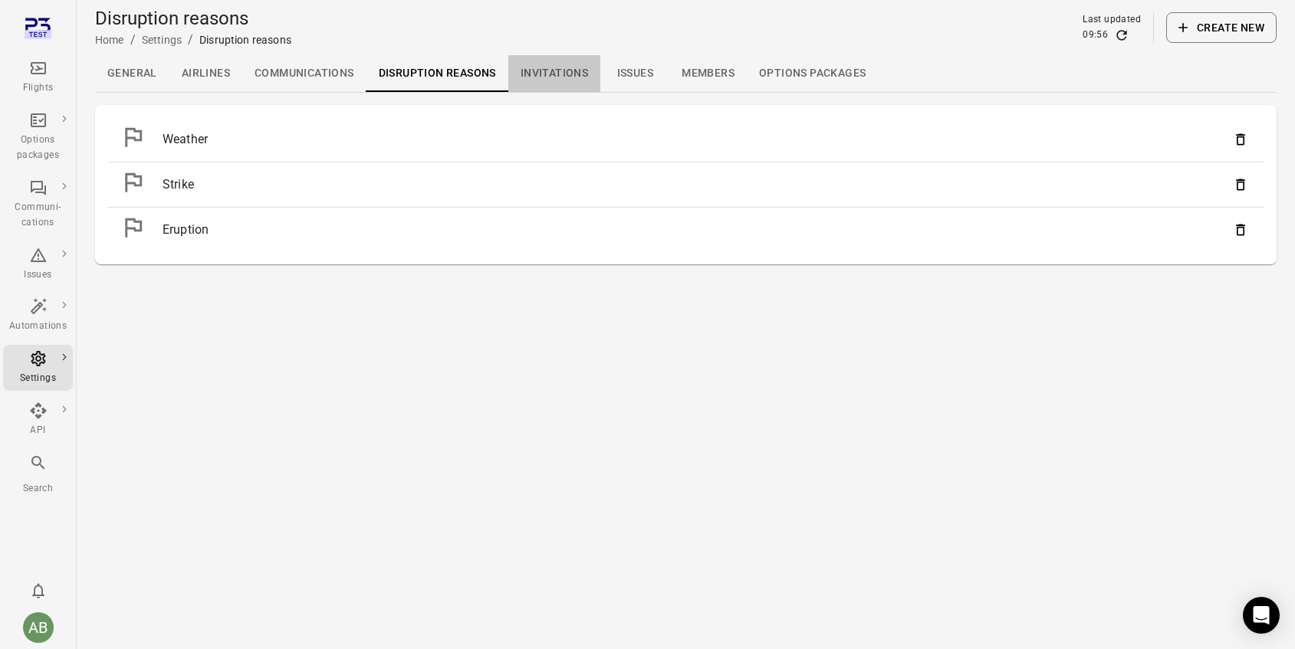
click at [553, 70] on link "Invitations" at bounding box center [554, 73] width 92 height 37
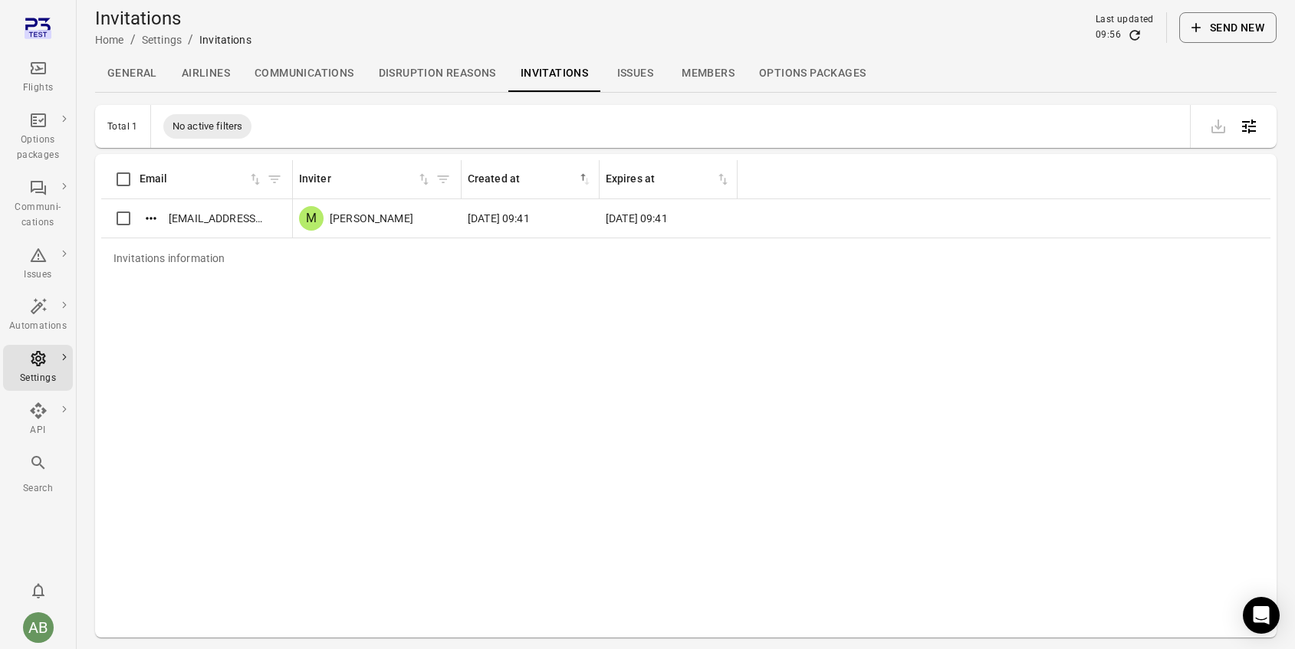
click at [638, 74] on link "Issues" at bounding box center [634, 73] width 69 height 37
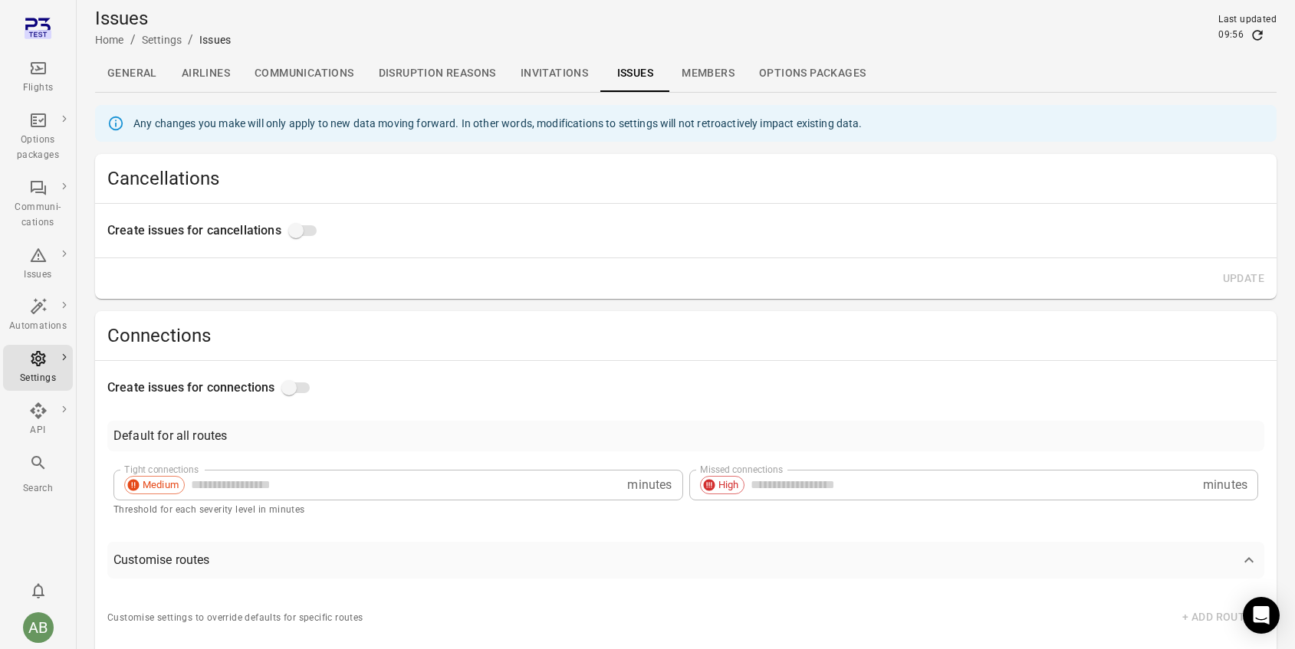
type input "**"
type input "***"
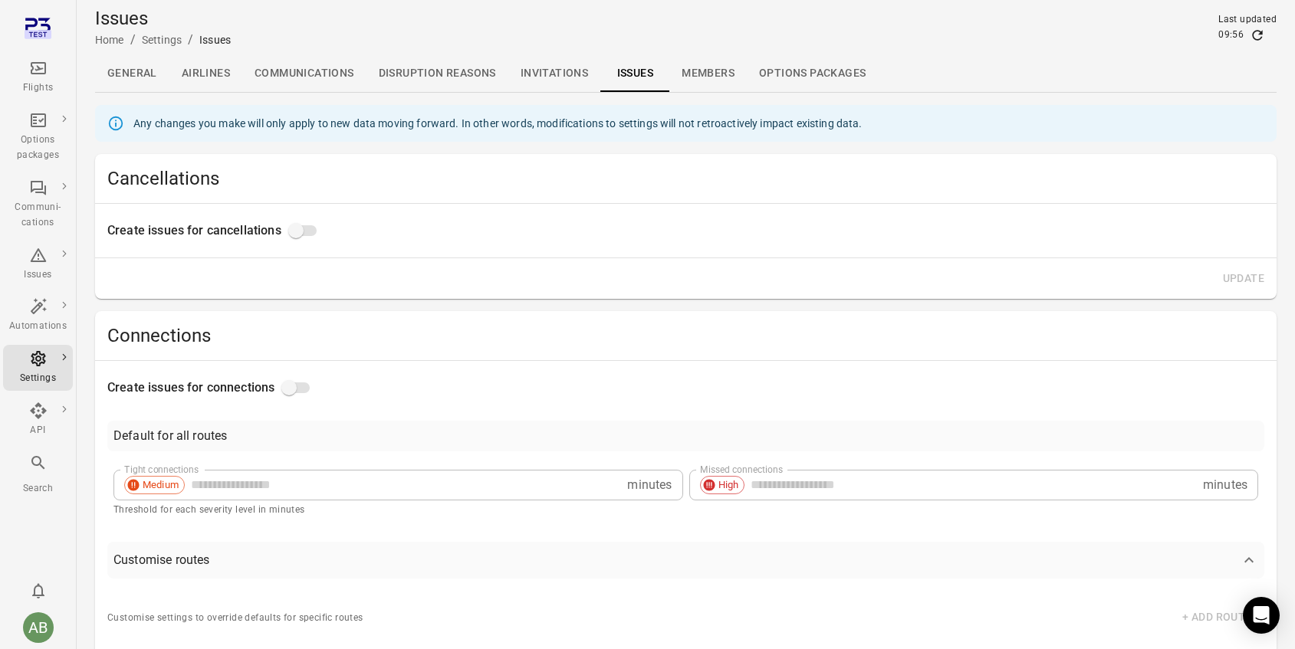
type input "**"
type input "***"
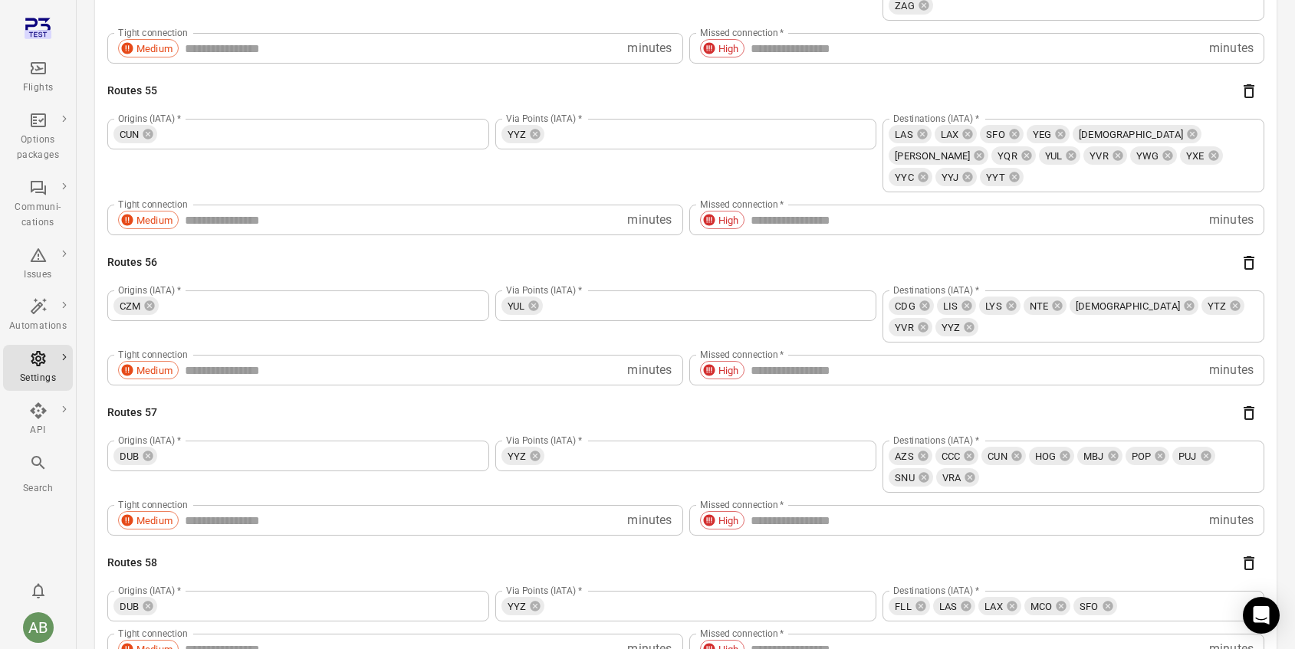
scroll to position [8170, 0]
